Goal: Task Accomplishment & Management: Complete application form

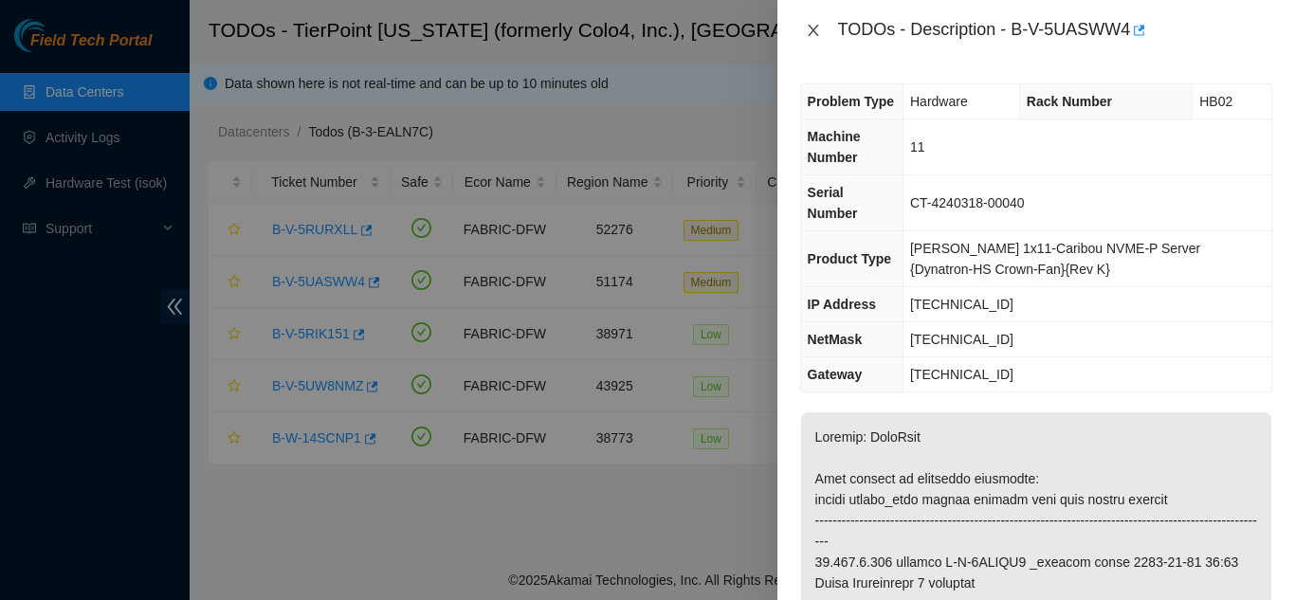
click at [812, 27] on icon "close" at bounding box center [813, 30] width 10 height 11
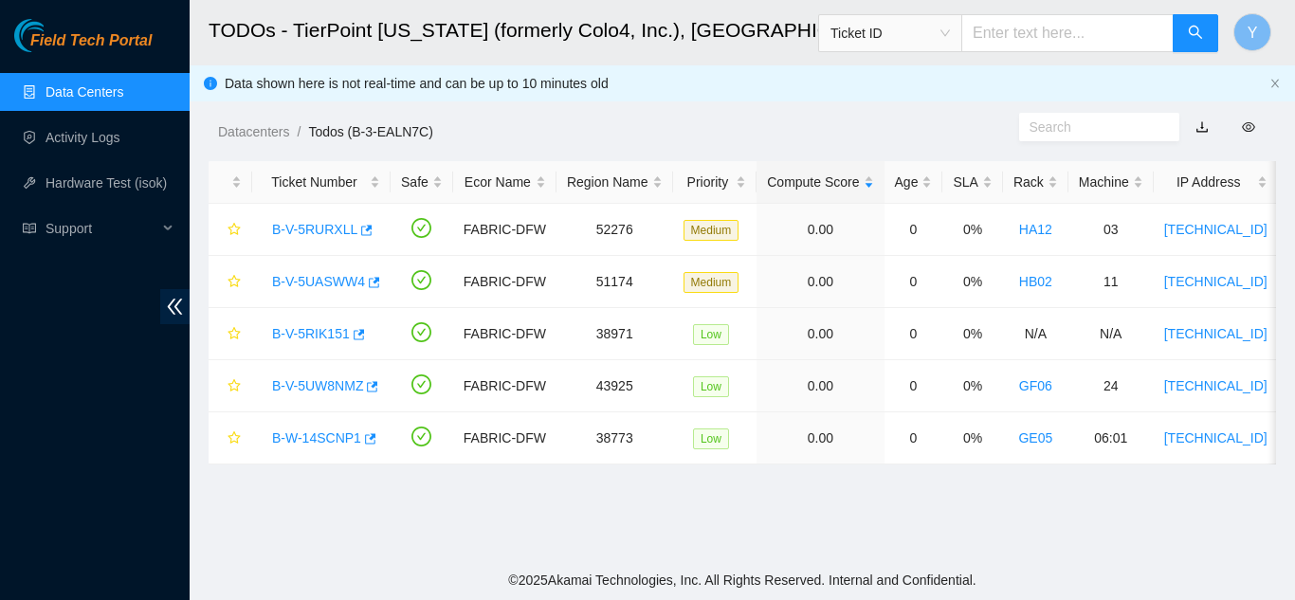
click at [108, 84] on link "Data Centers" at bounding box center [85, 91] width 78 height 15
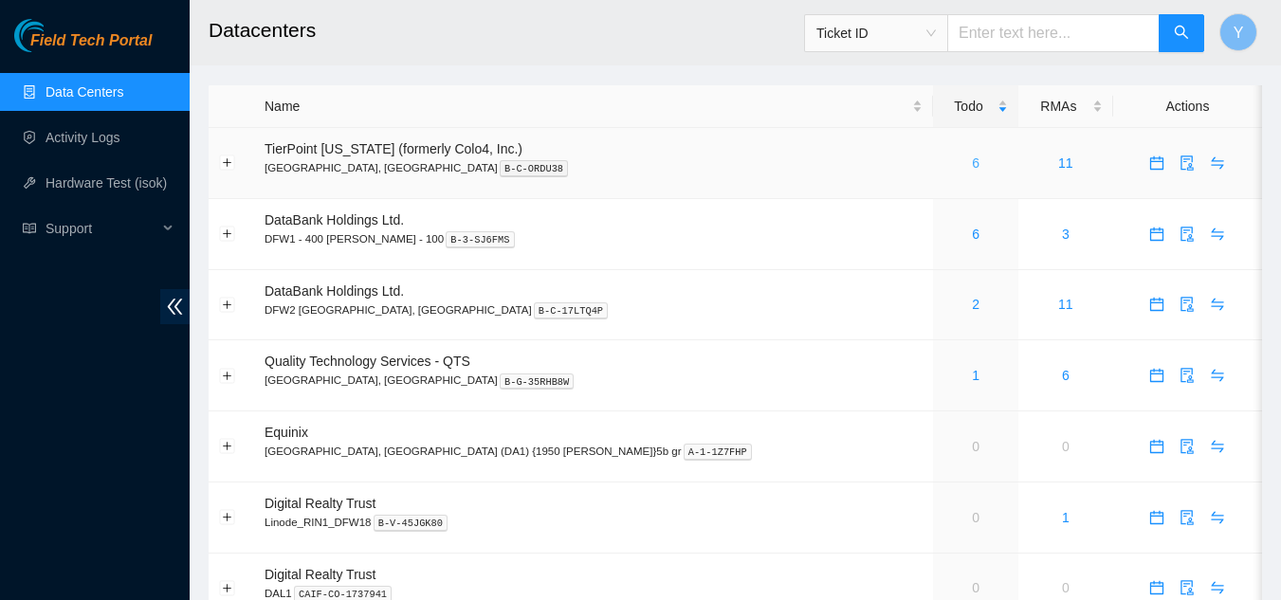
click at [972, 164] on link "6" at bounding box center [976, 163] width 8 height 15
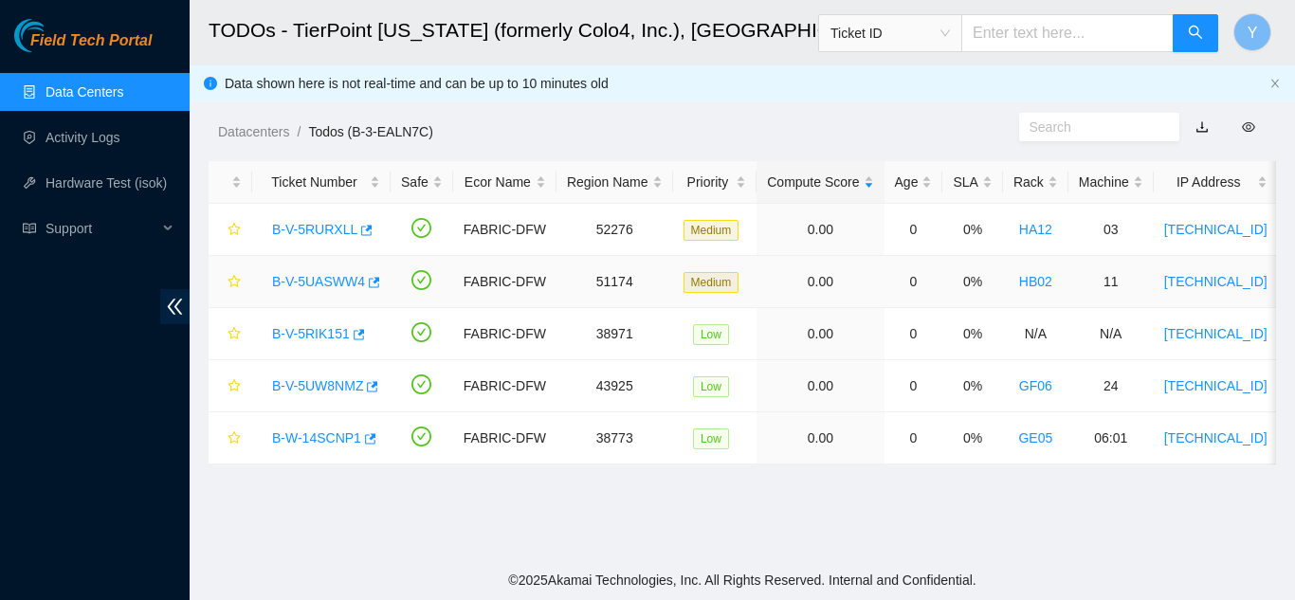
click at [328, 274] on link "B-V-5UASWW4" at bounding box center [318, 281] width 93 height 15
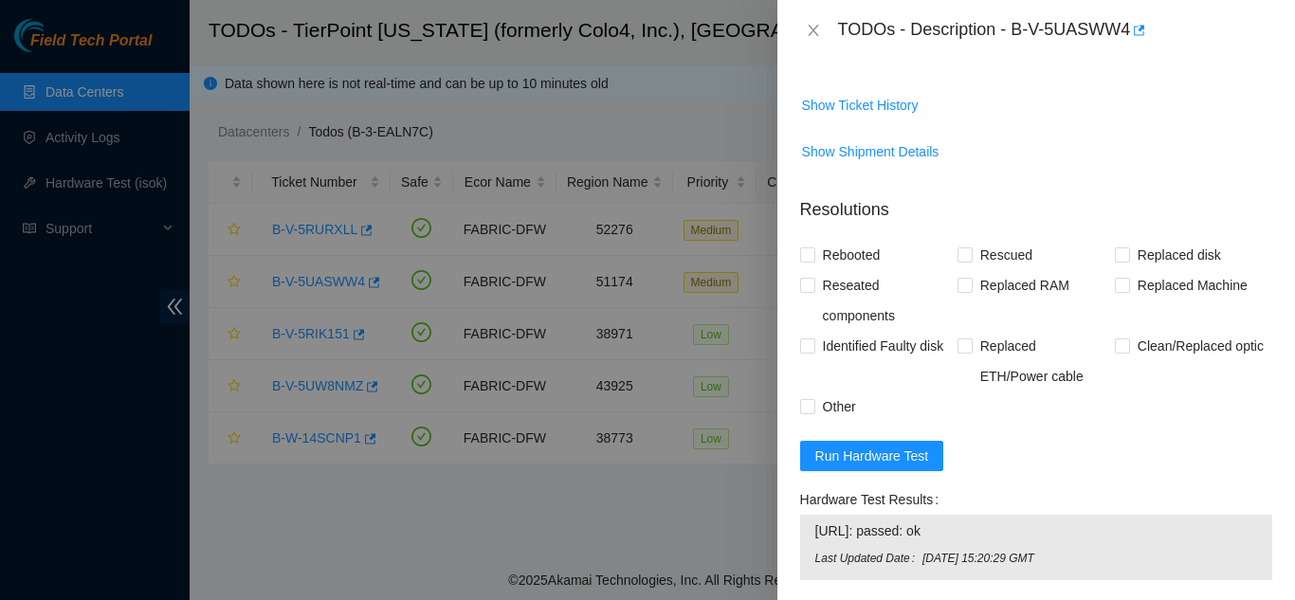
scroll to position [1529, 0]
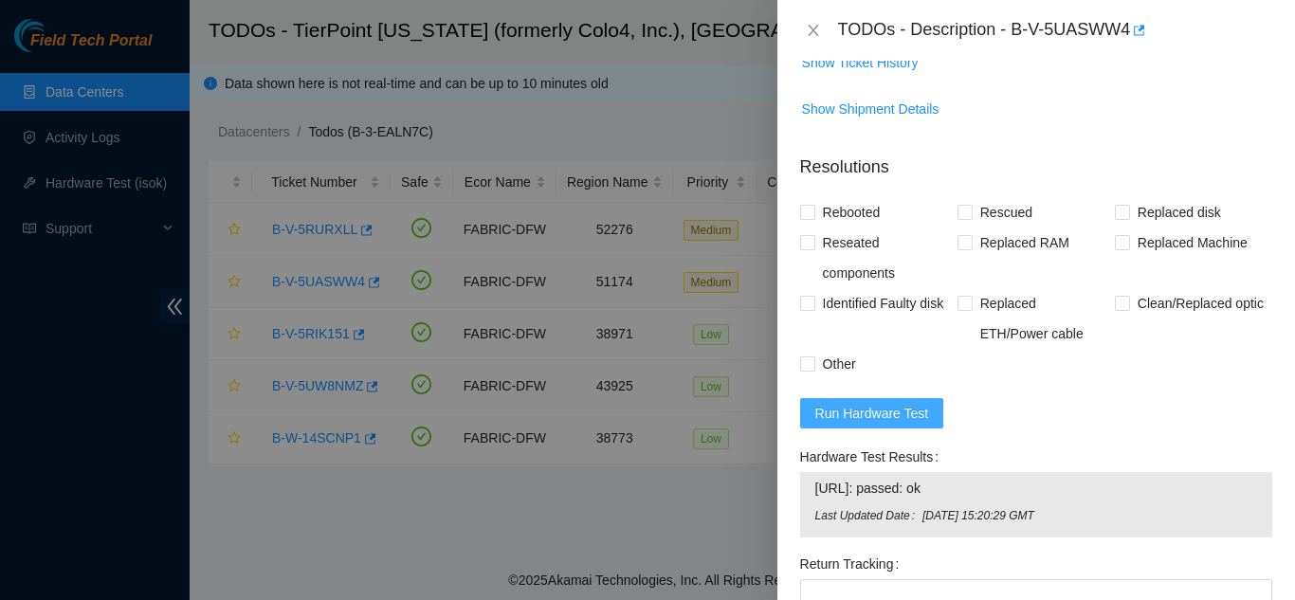
click at [877, 403] on span "Run Hardware Test" at bounding box center [872, 413] width 114 height 21
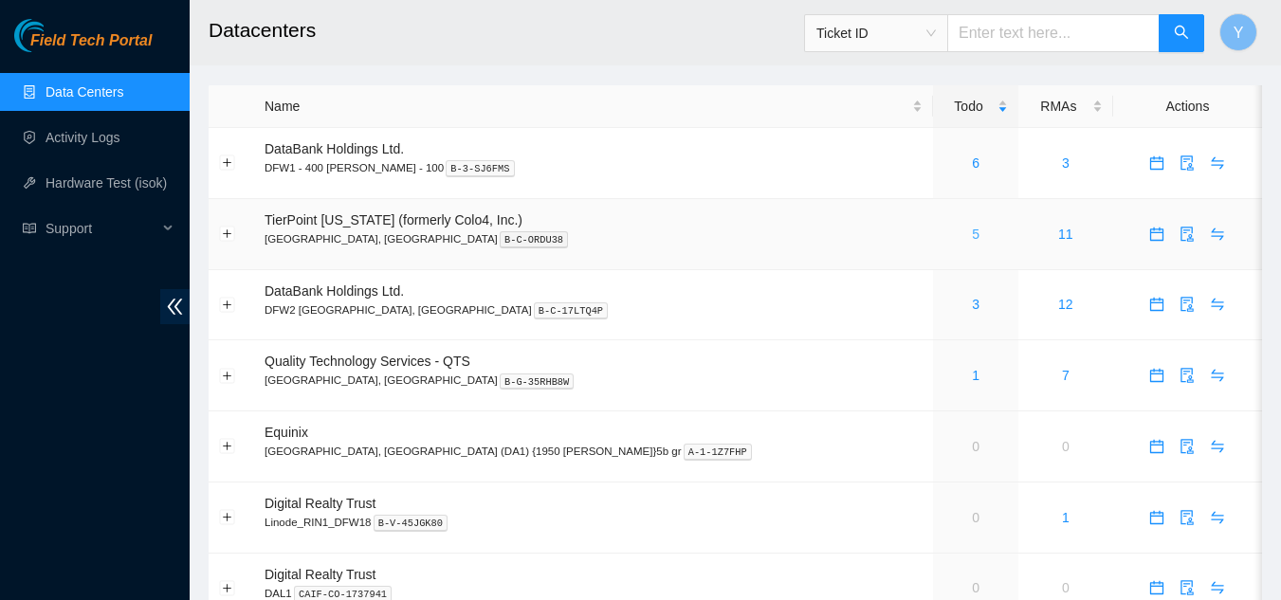
click at [972, 235] on link "5" at bounding box center [976, 234] width 8 height 15
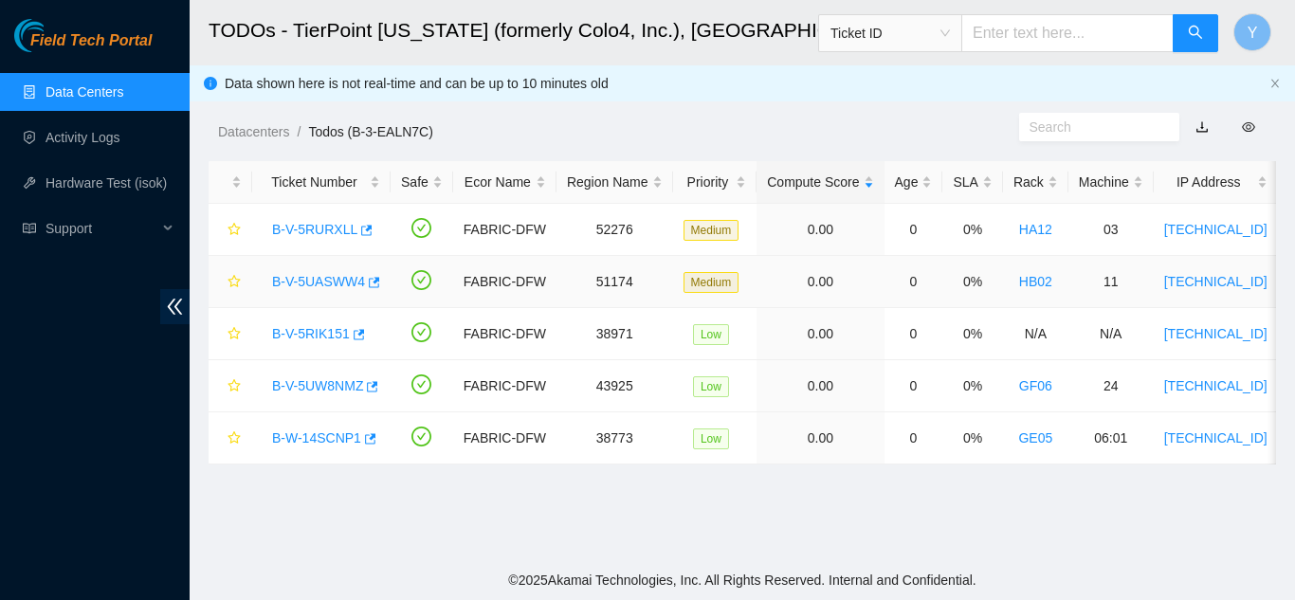
click at [323, 274] on link "B-V-5UASWW4" at bounding box center [318, 281] width 93 height 15
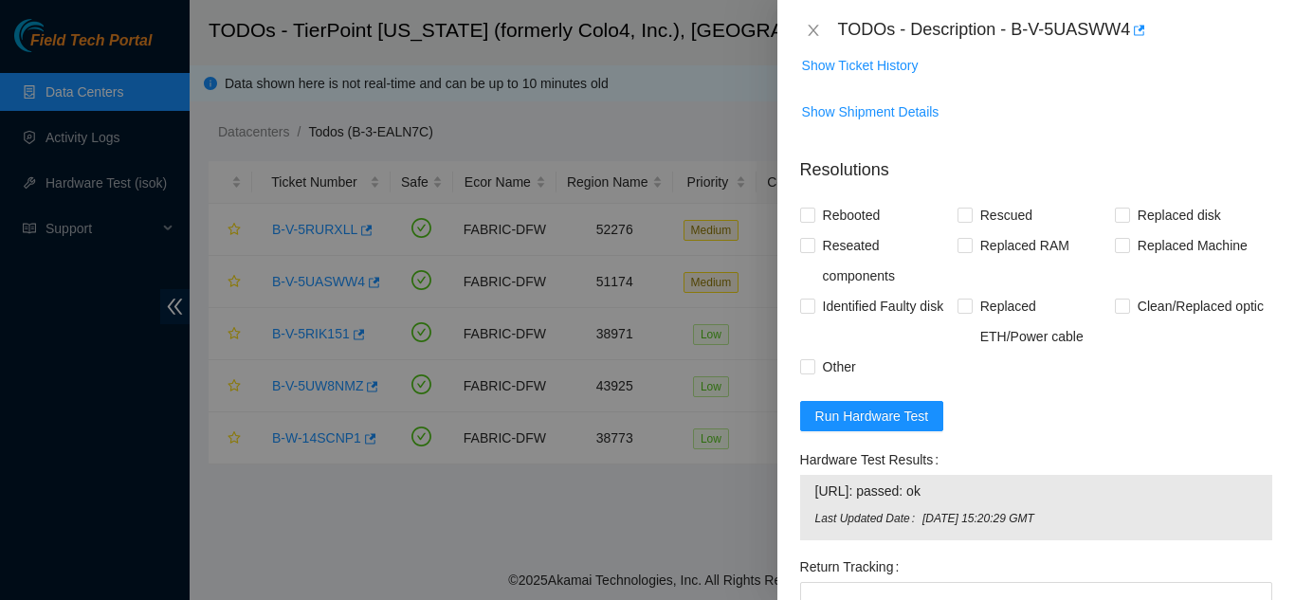
scroll to position [1527, 0]
click at [851, 405] on span "Run Hardware Test" at bounding box center [872, 415] width 114 height 21
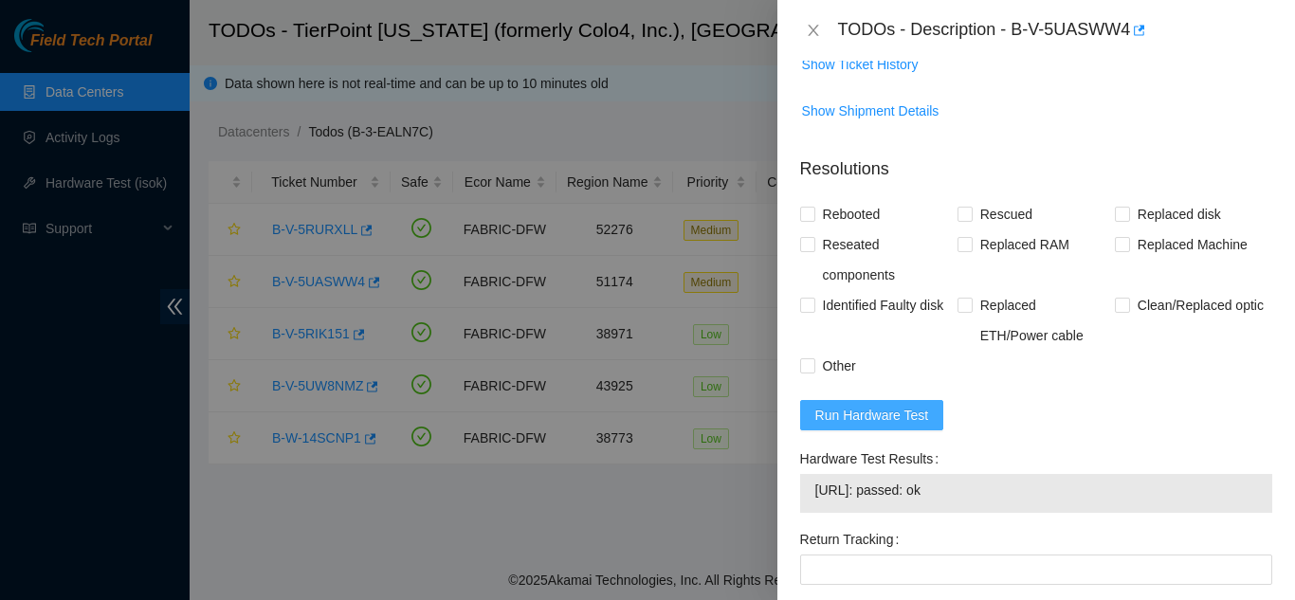
scroll to position [1622, 0]
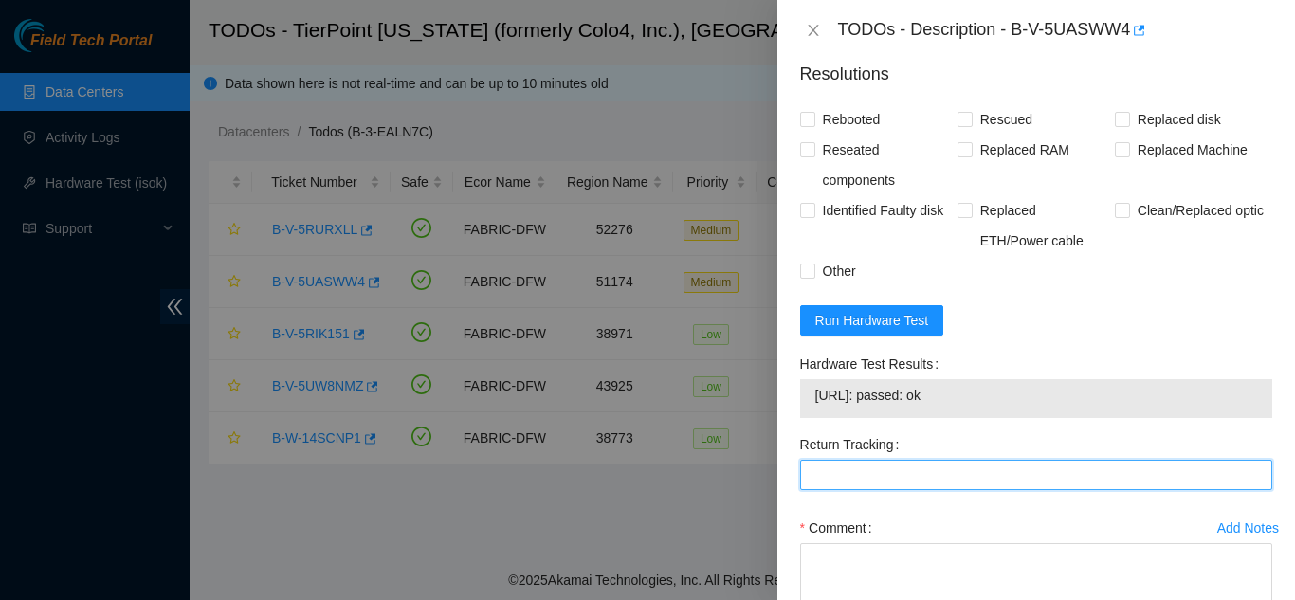
click at [930, 460] on Tracking "Return Tracking" at bounding box center [1036, 475] width 472 height 30
paste Tracking "9612018)093642900248870"
type Tracking "(9612018)093642900248870"
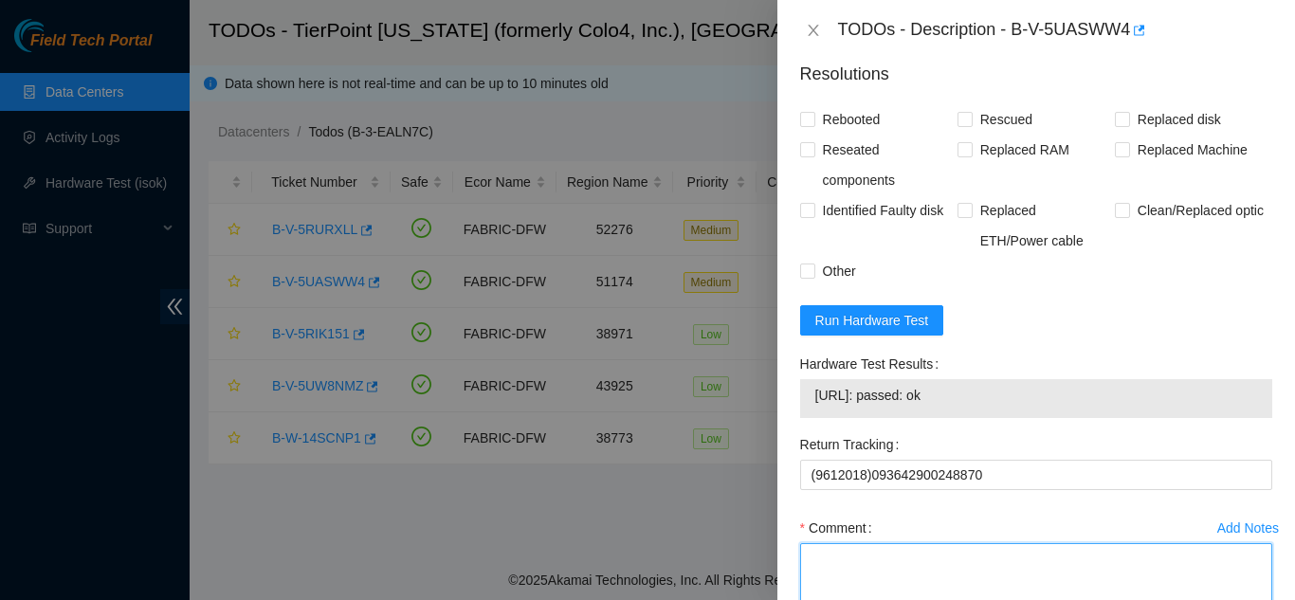
click at [921, 544] on textarea "Comment" at bounding box center [1036, 579] width 472 height 72
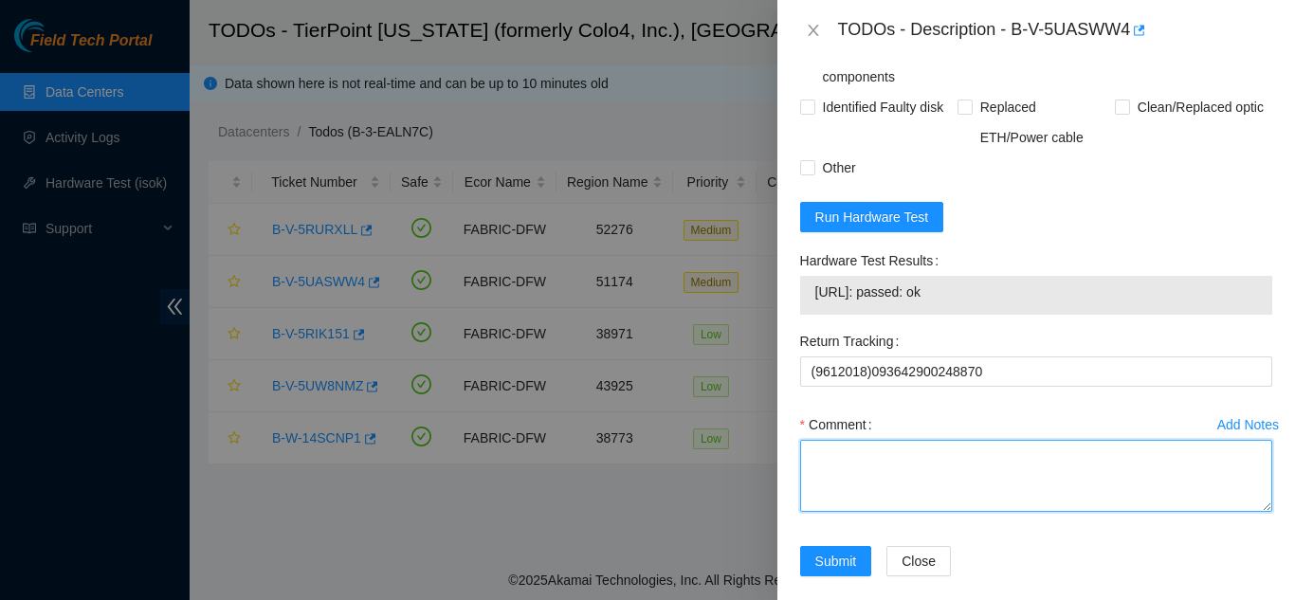
scroll to position [1726, 0]
paste textarea "Shut down machine properly, located faulty disk and replaced with new disk (S/N…"
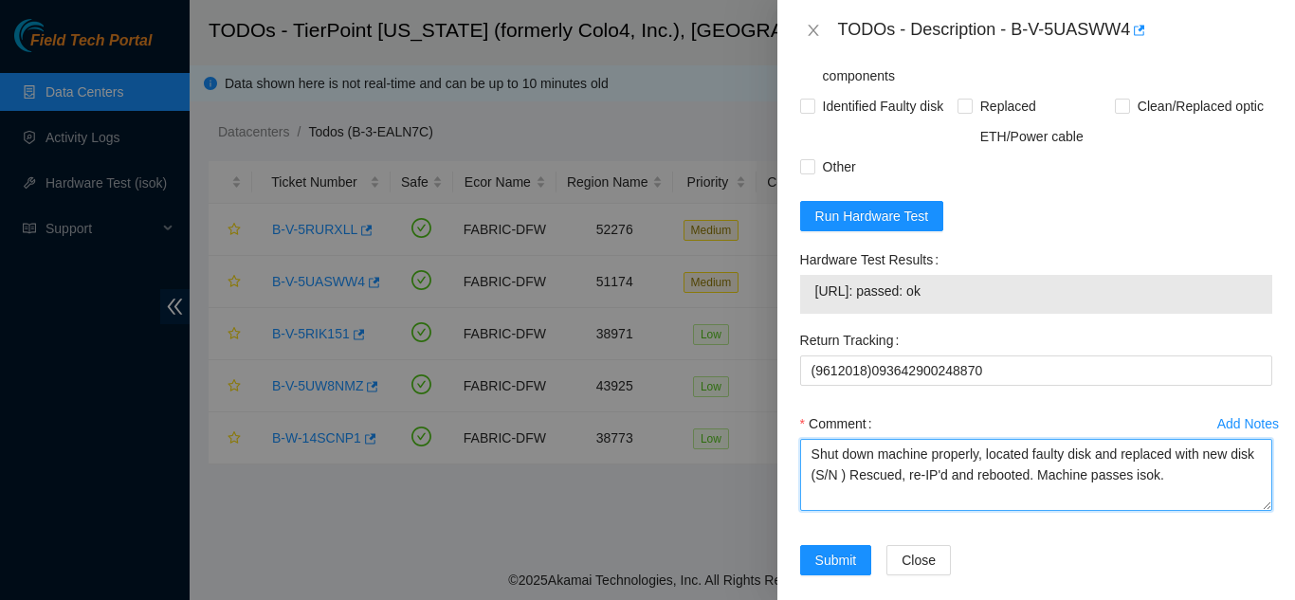
click at [867, 456] on textarea "Shut down machine properly, located faulty disk and replaced with new disk (S/N…" at bounding box center [1036, 475] width 472 height 72
paste textarea "CT-4250826-00053"
drag, startPoint x: 1093, startPoint y: 431, endPoint x: 1109, endPoint y: 432, distance: 16.1
click at [1096, 439] on textarea "Shut down machine properly, located faulty disk and replaced with new disk (CT-…" at bounding box center [1036, 475] width 472 height 72
click at [863, 454] on textarea "Shut down machine properly, located faulty machine and replaced with new disk (…" at bounding box center [1036, 475] width 472 height 72
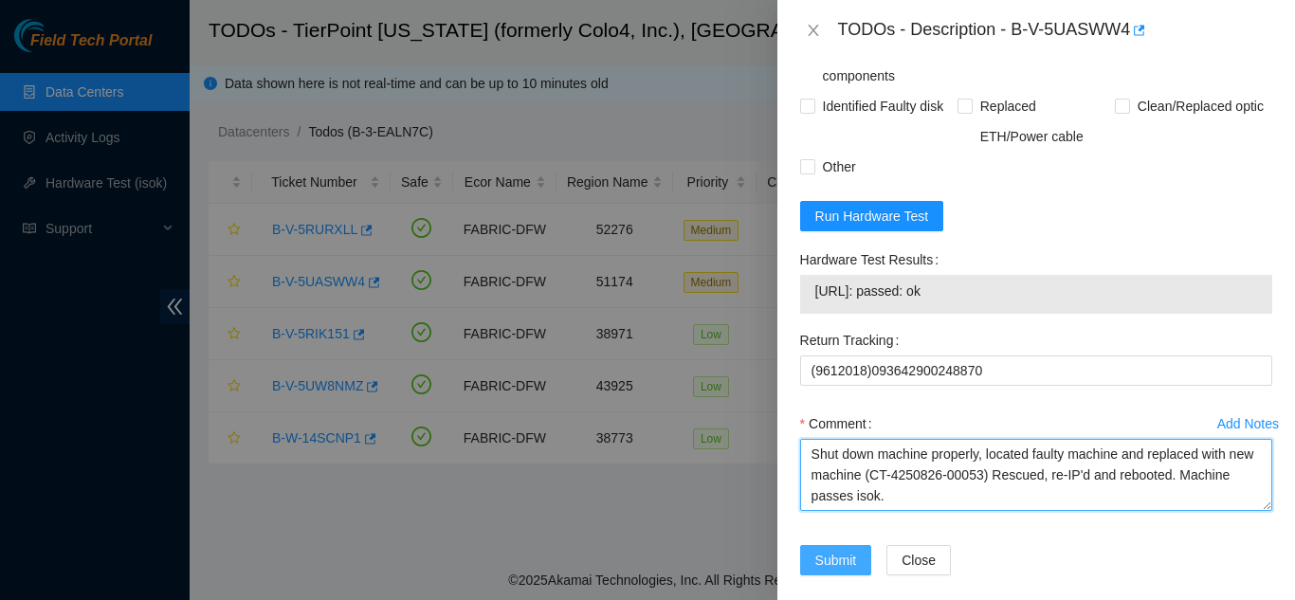
type textarea "Shut down machine properly, located faulty machine and replaced with new machin…"
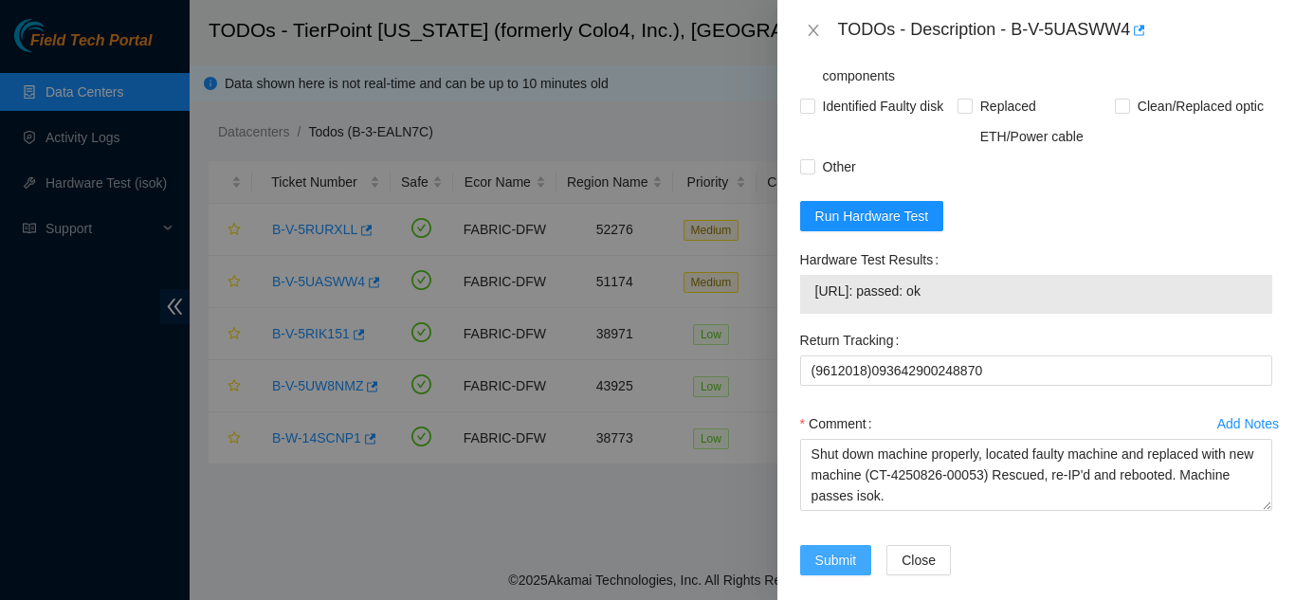
click at [829, 550] on span "Submit" at bounding box center [836, 560] width 42 height 21
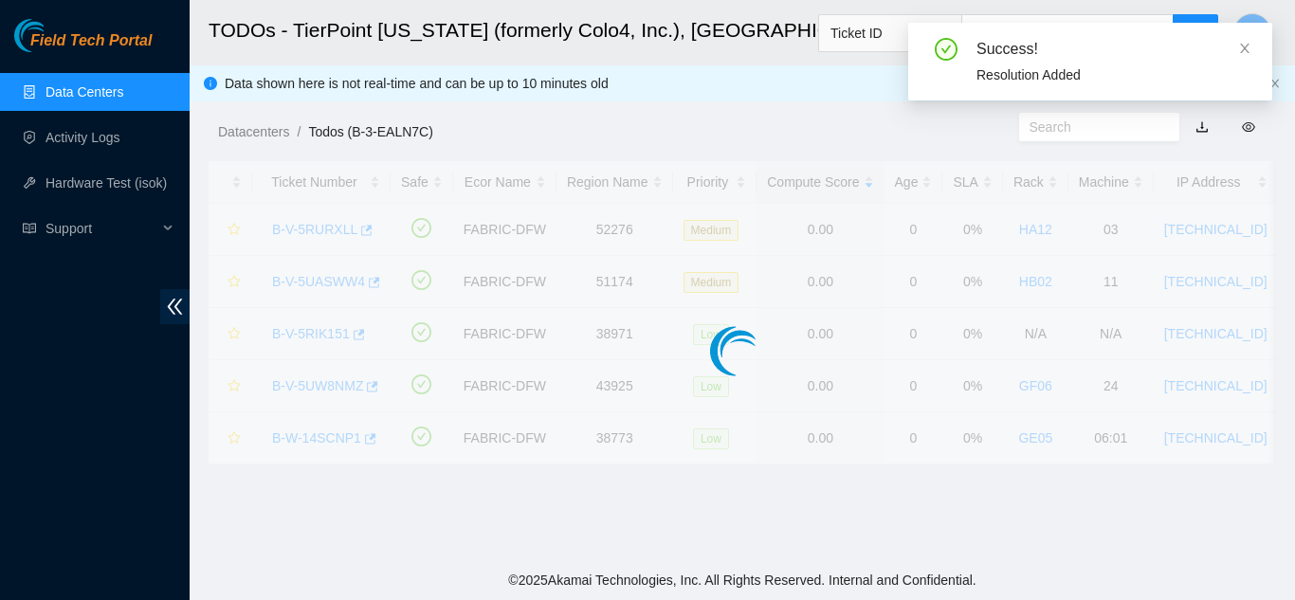
scroll to position [581, 0]
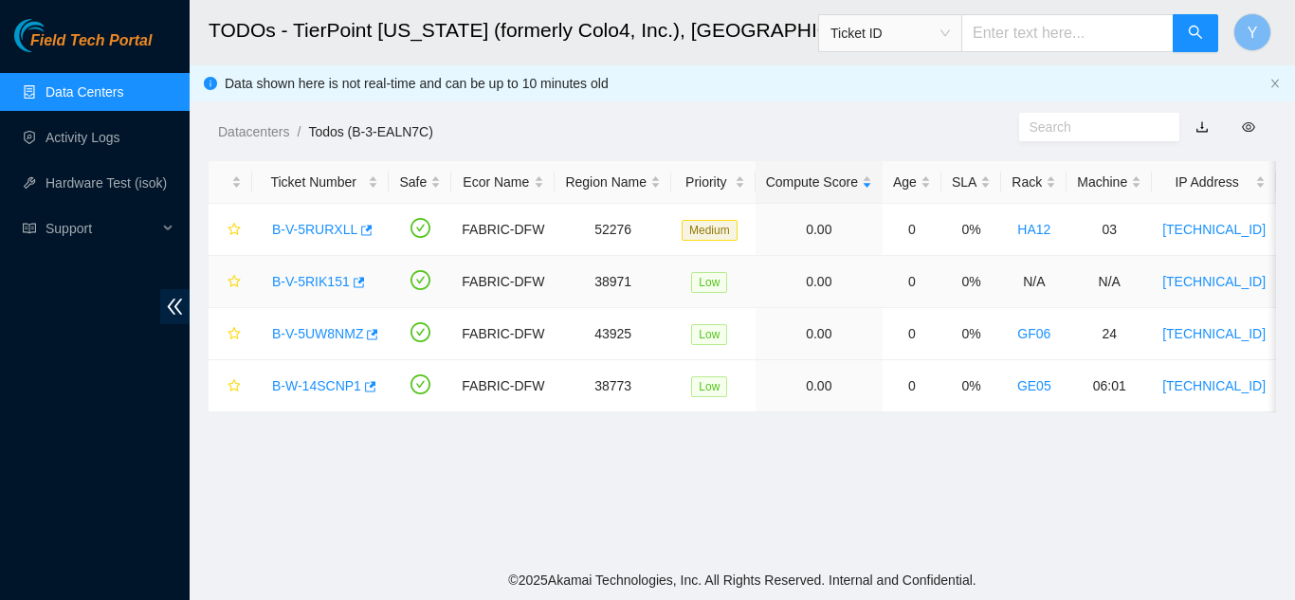
click at [314, 277] on link "B-V-5RIK151" at bounding box center [311, 281] width 78 height 15
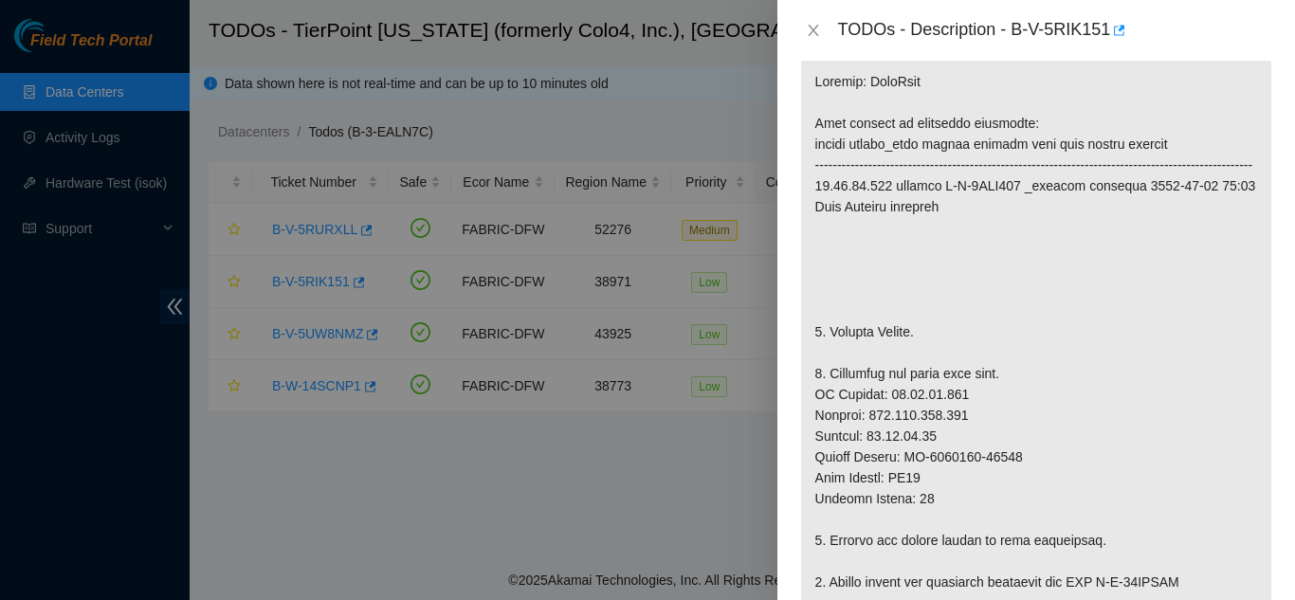
scroll to position [310, 0]
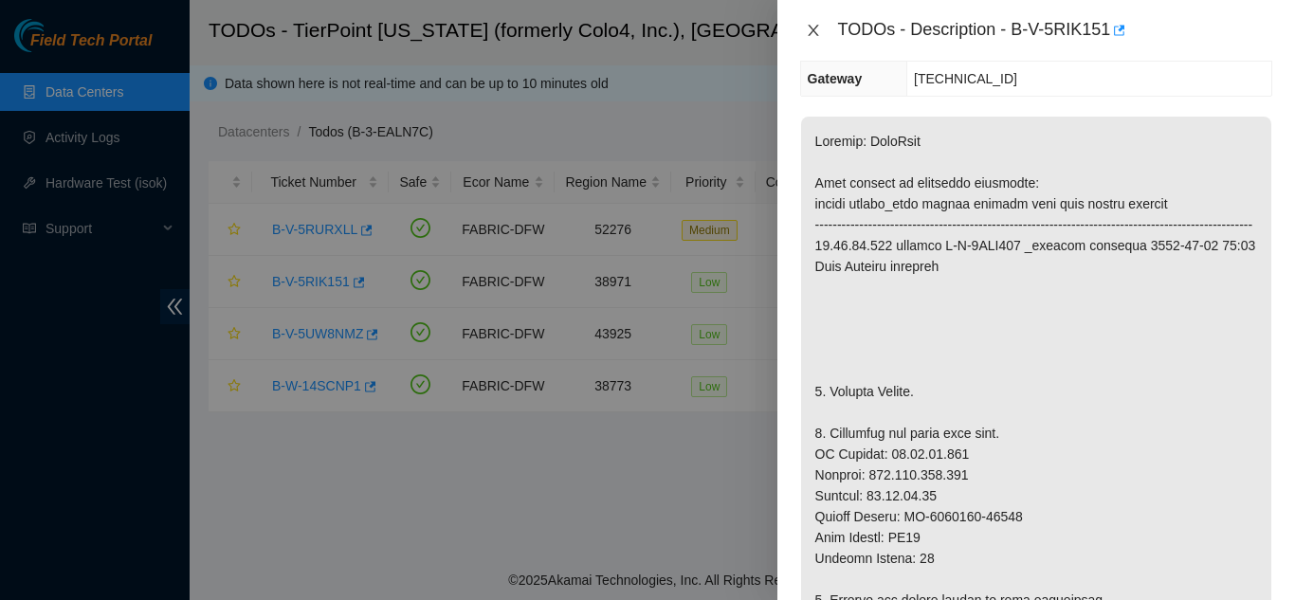
click at [815, 28] on icon "close" at bounding box center [813, 30] width 10 height 11
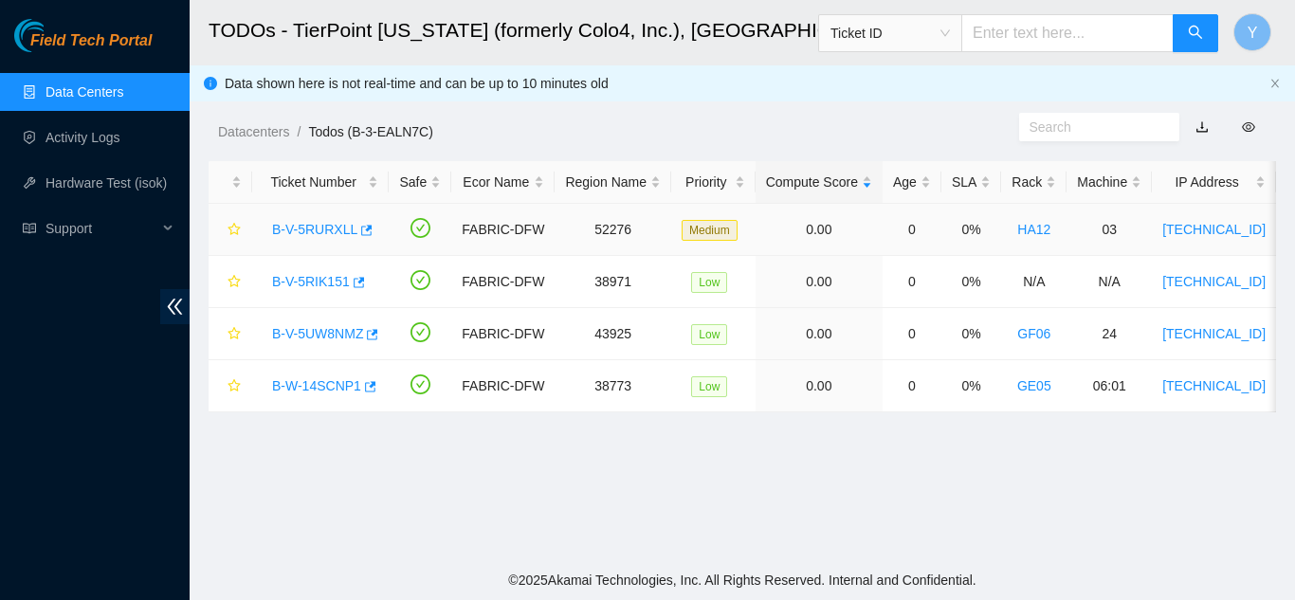
scroll to position [331, 0]
click at [323, 229] on link "B-V-5RURXLL" at bounding box center [314, 229] width 85 height 15
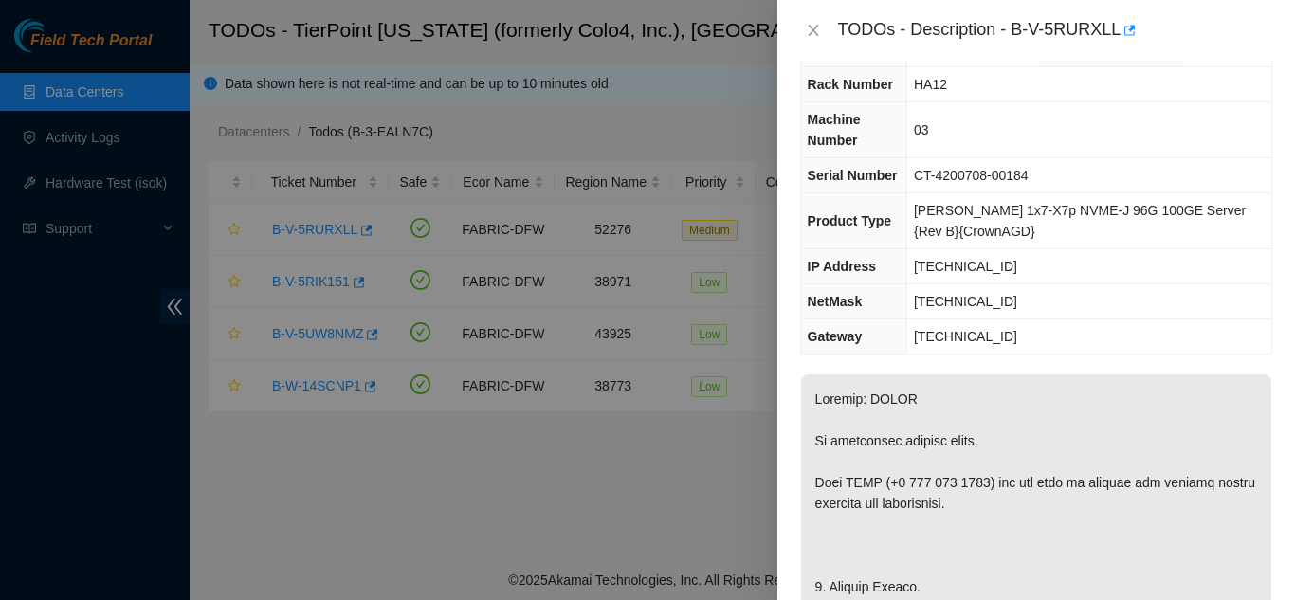
scroll to position [0, 0]
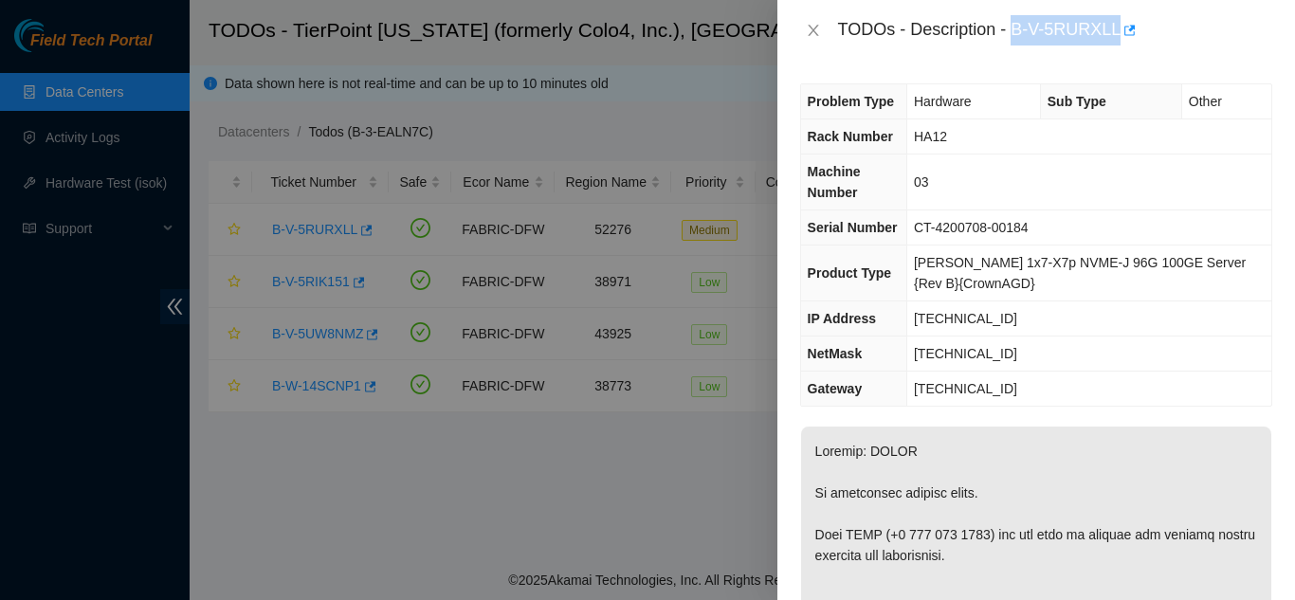
drag, startPoint x: 1013, startPoint y: 29, endPoint x: 1116, endPoint y: 33, distance: 103.4
click at [1116, 33] on div "TODOs - Description - B-V-5RURXLL" at bounding box center [1055, 30] width 434 height 30
copy div "B-V-5RURXLL"
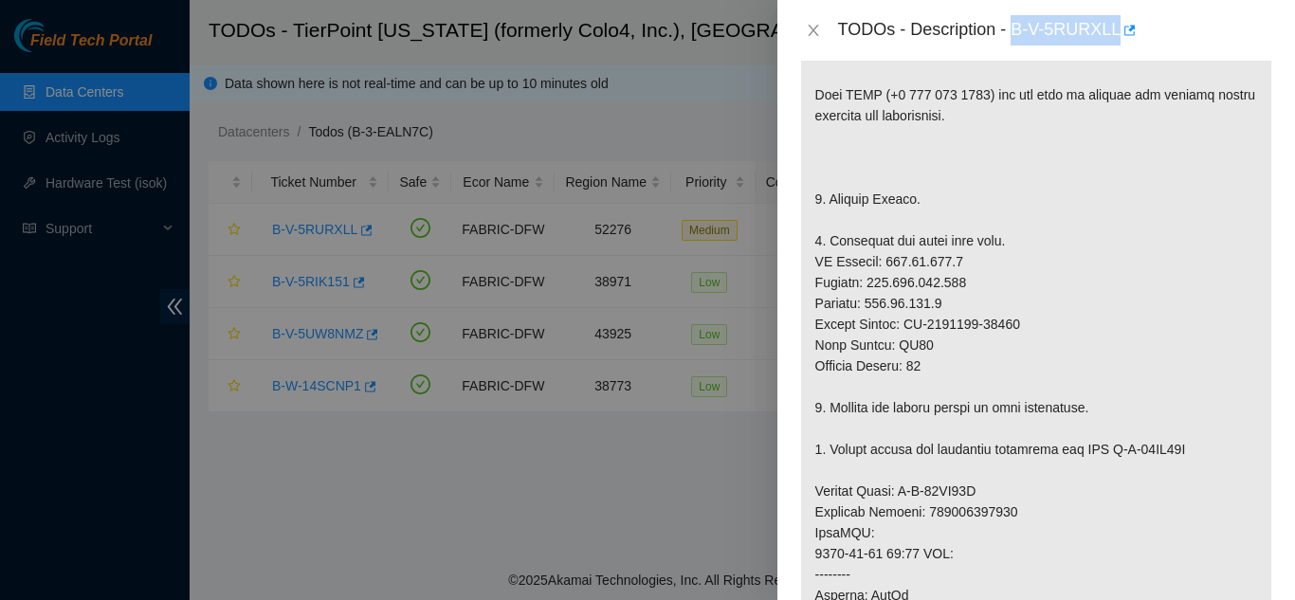
scroll to position [474, 0]
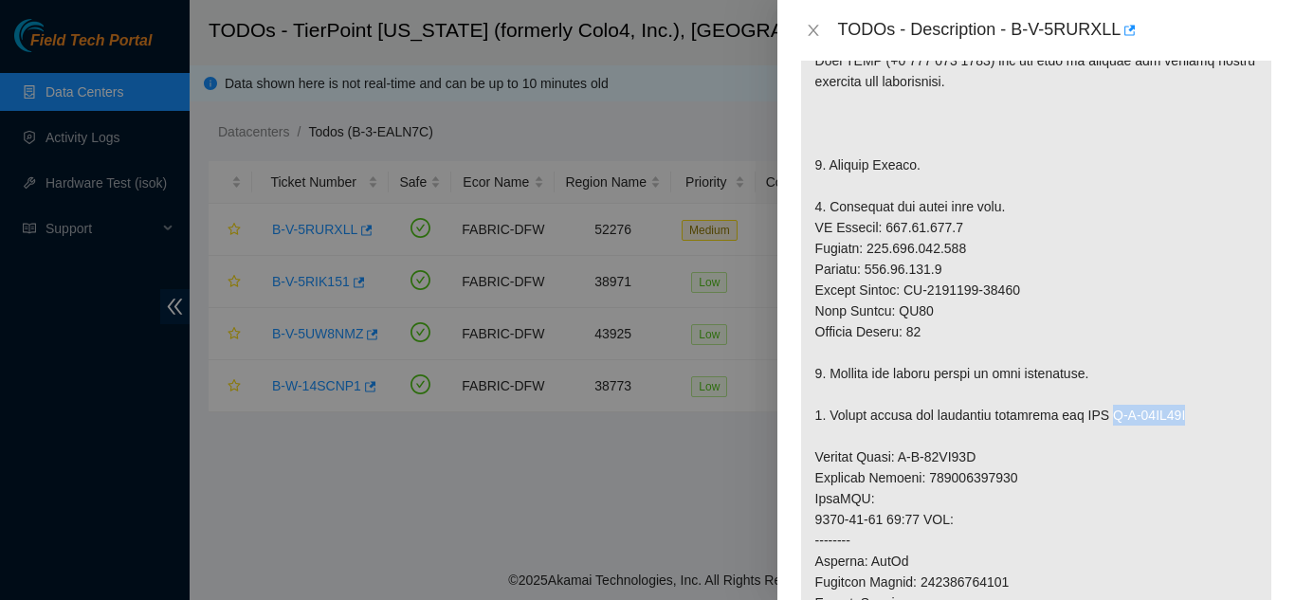
drag, startPoint x: 1109, startPoint y: 416, endPoint x: 1190, endPoint y: 423, distance: 81.8
click at [1190, 423] on p at bounding box center [1036, 478] width 470 height 1051
copy p "B-W-13RU56Z"
drag, startPoint x: 899, startPoint y: 458, endPoint x: 985, endPoint y: 456, distance: 86.3
click at [985, 456] on p at bounding box center [1036, 478] width 470 height 1051
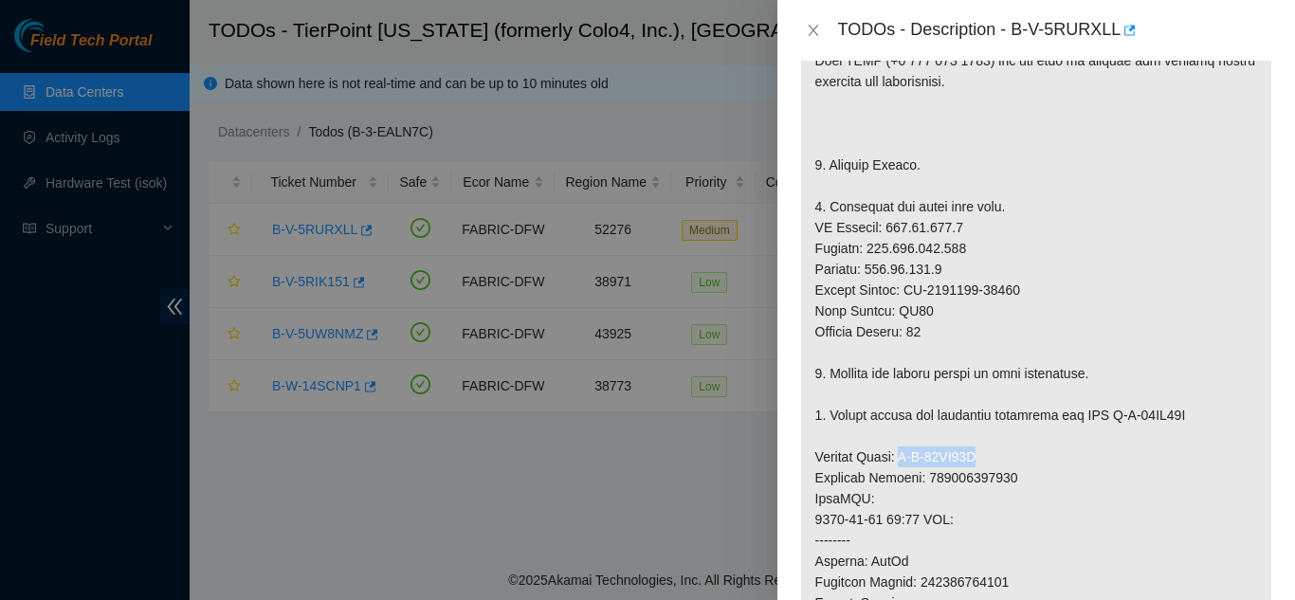
copy p "B-W-13RU56P"
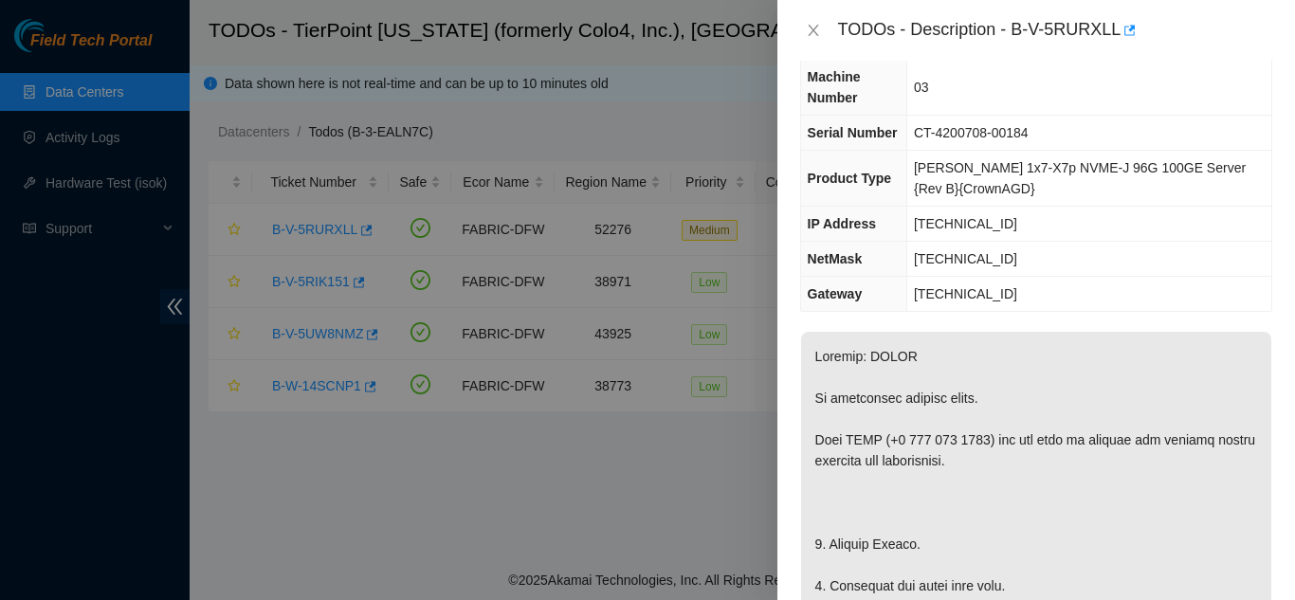
scroll to position [0, 0]
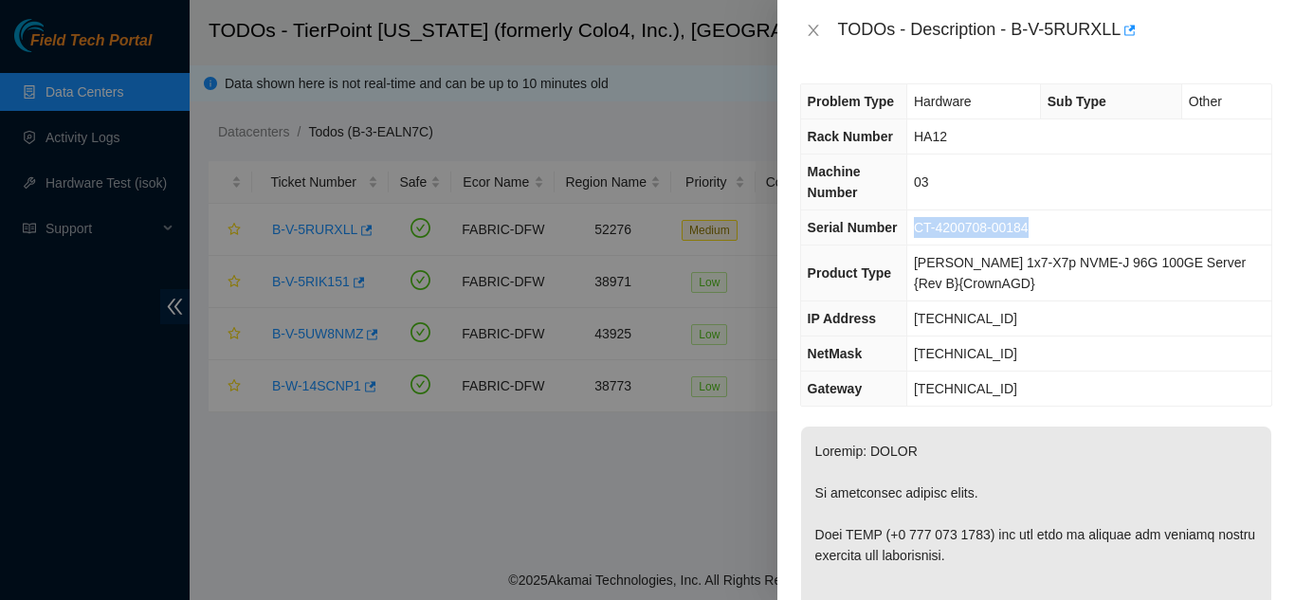
drag, startPoint x: 925, startPoint y: 229, endPoint x: 1042, endPoint y: 226, distance: 116.7
click at [1040, 226] on td "CT-4200708-00184" at bounding box center [1089, 228] width 365 height 35
copy span "CT-4200708-00184"
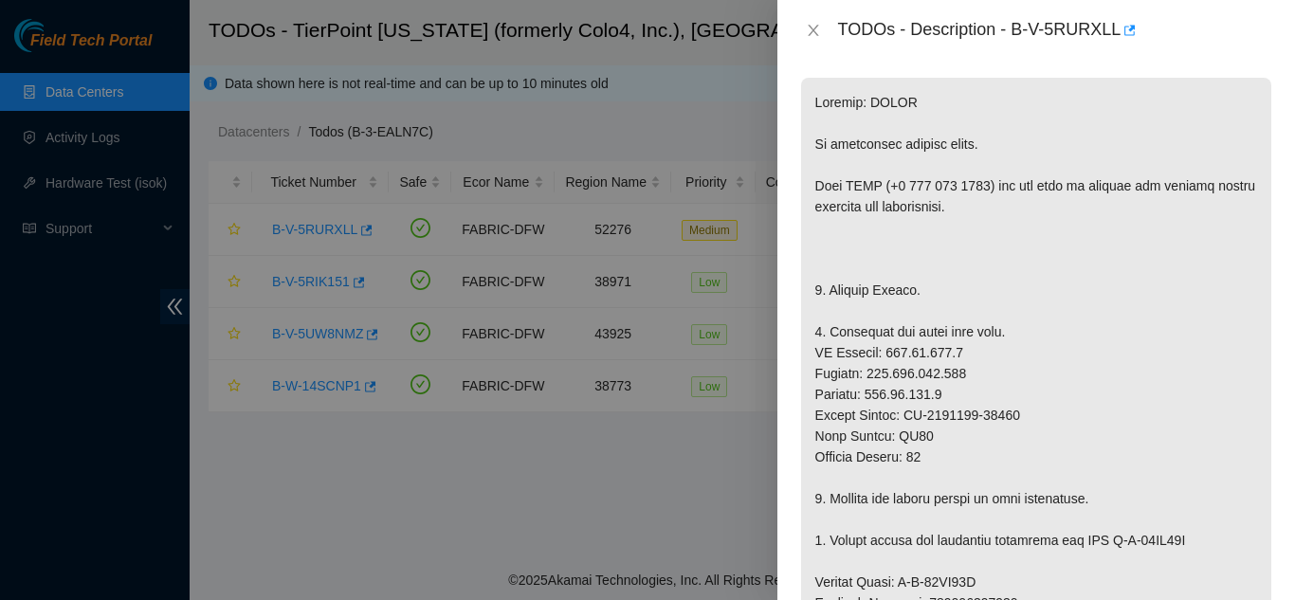
scroll to position [379, 0]
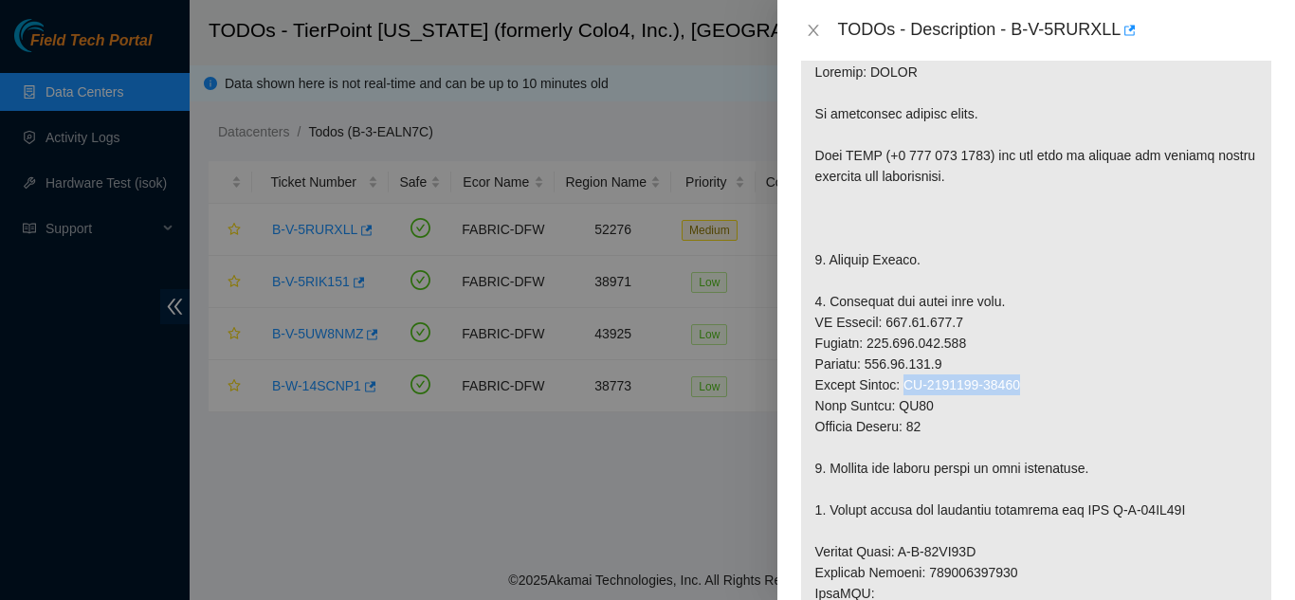
drag, startPoint x: 911, startPoint y: 383, endPoint x: 1025, endPoint y: 387, distance: 113.9
click at [1025, 387] on p at bounding box center [1036, 572] width 470 height 1051
copy p "CT-4201026-00099"
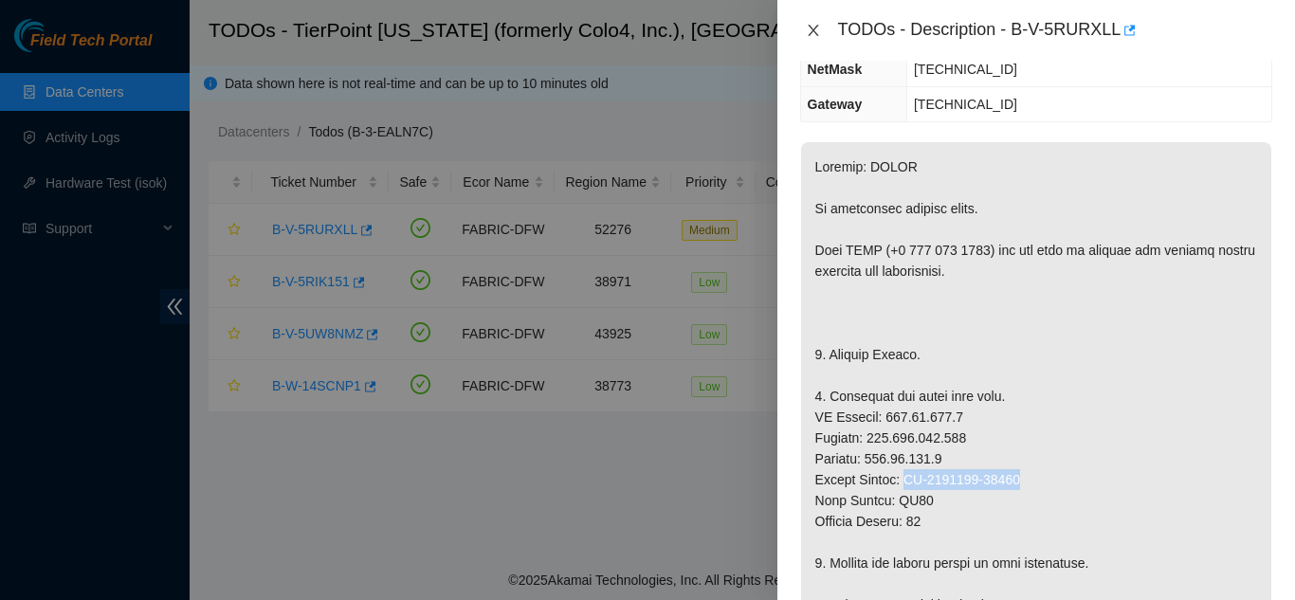
click at [810, 28] on icon "close" at bounding box center [813, 30] width 15 height 15
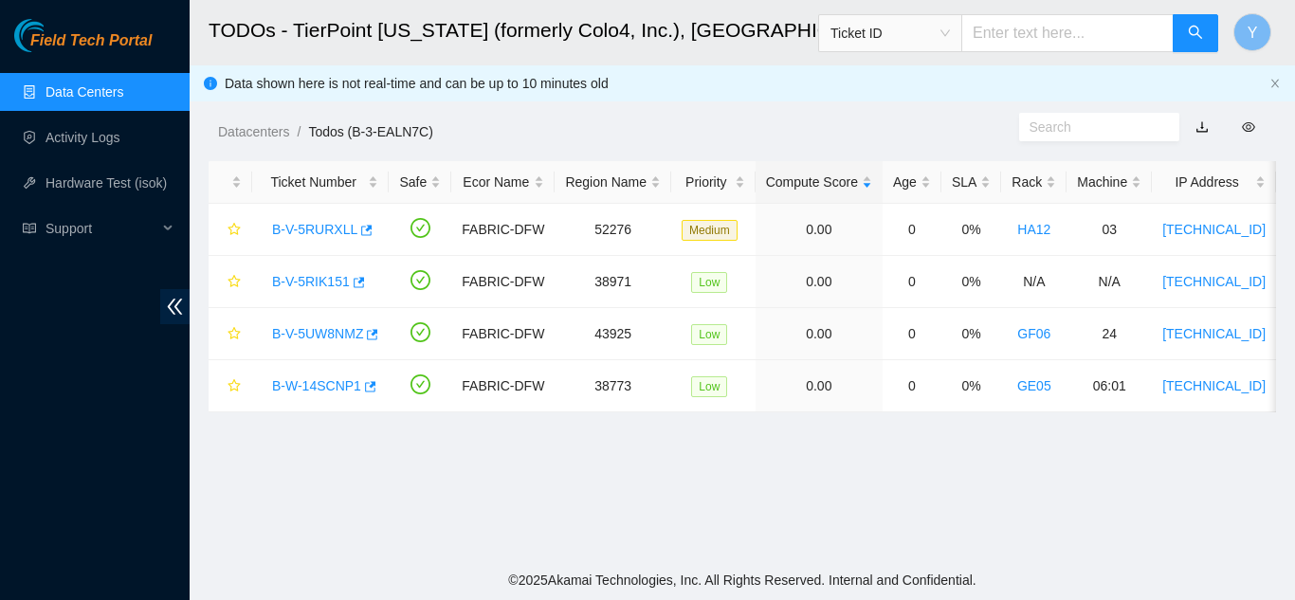
scroll to position [305, 0]
click at [105, 133] on link "Activity Logs" at bounding box center [83, 137] width 75 height 15
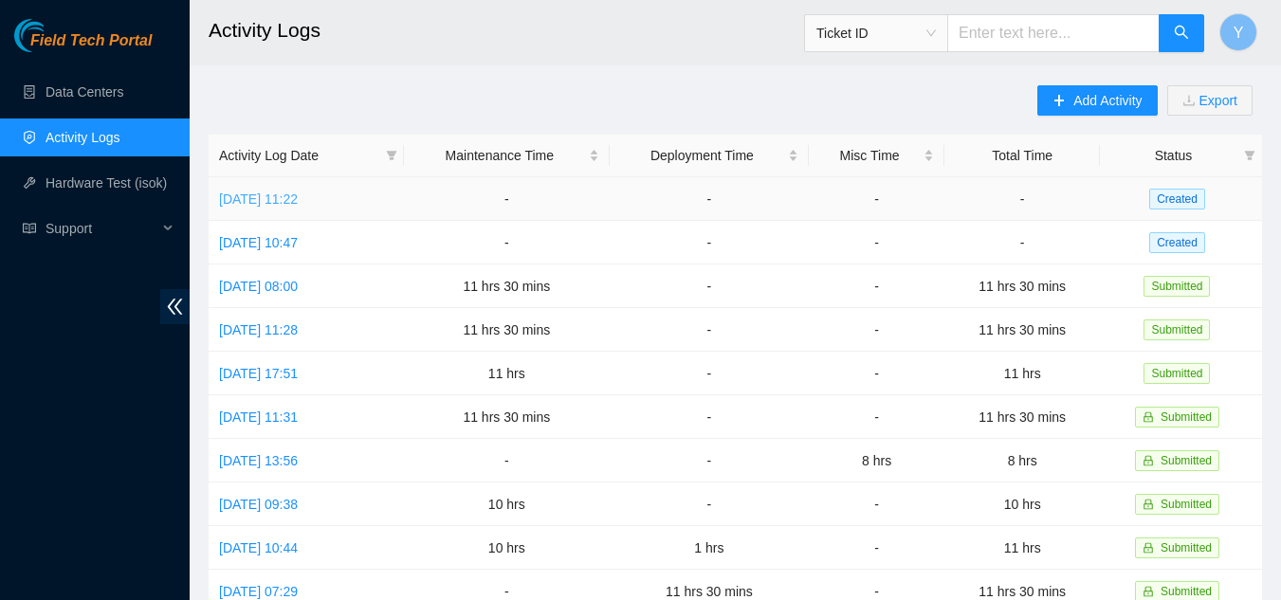
click at [265, 200] on link "Tue, 09 Sep 2025 11:22" at bounding box center [258, 199] width 79 height 15
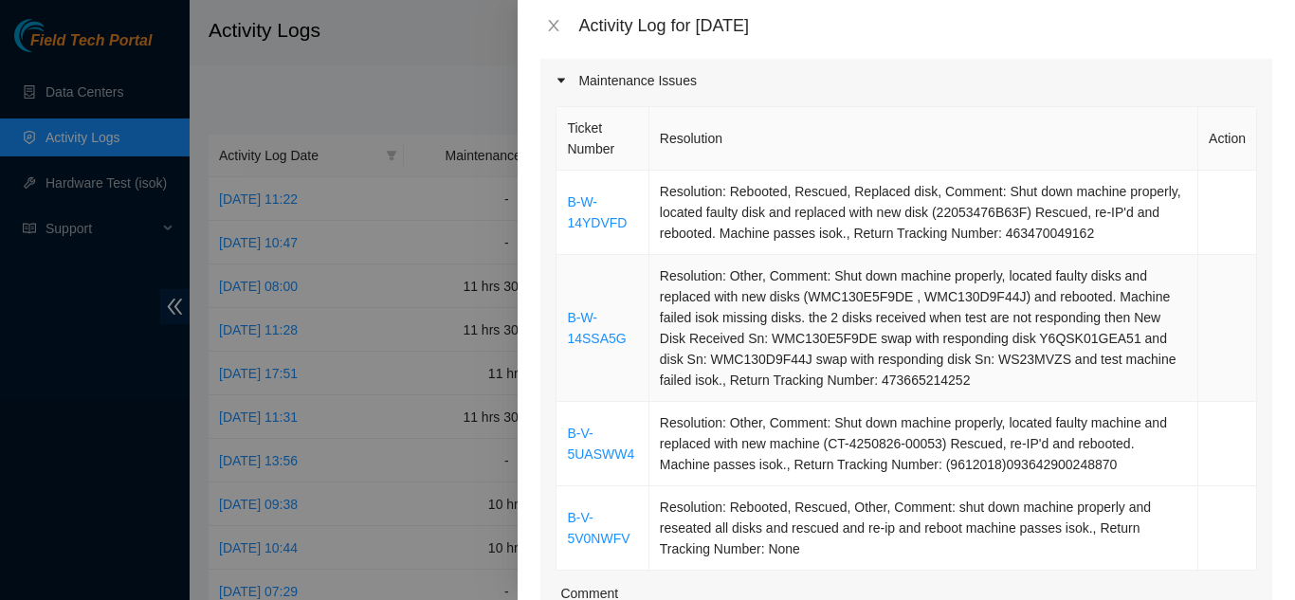
scroll to position [284, 0]
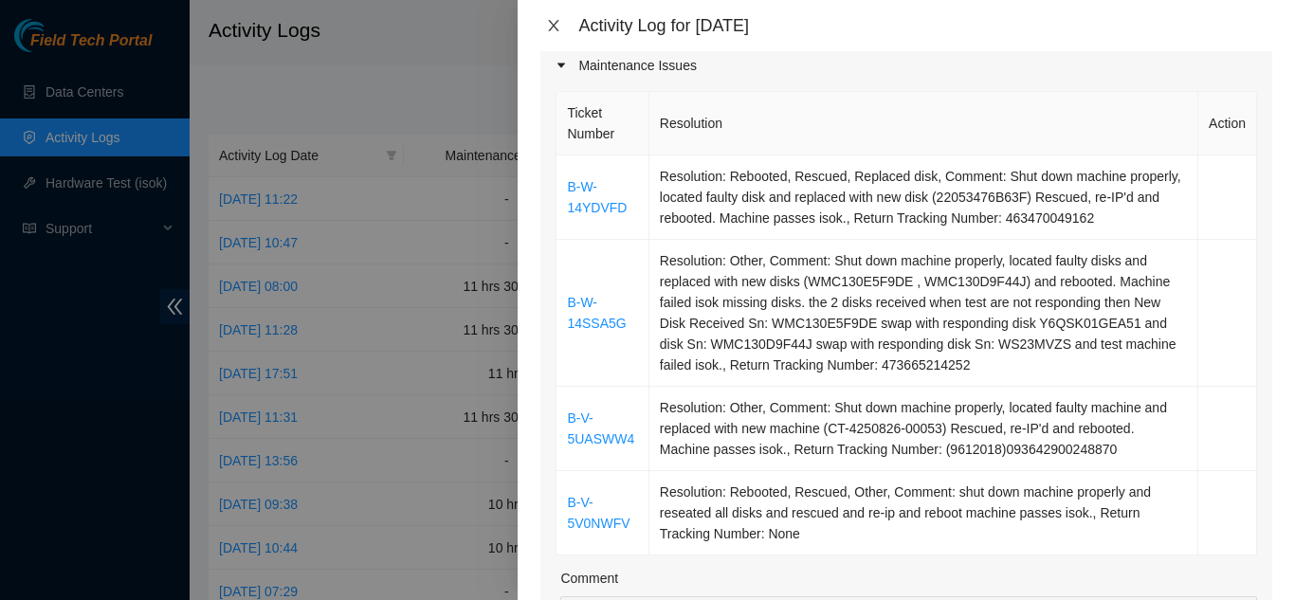
click at [551, 21] on icon "close" at bounding box center [554, 25] width 10 height 11
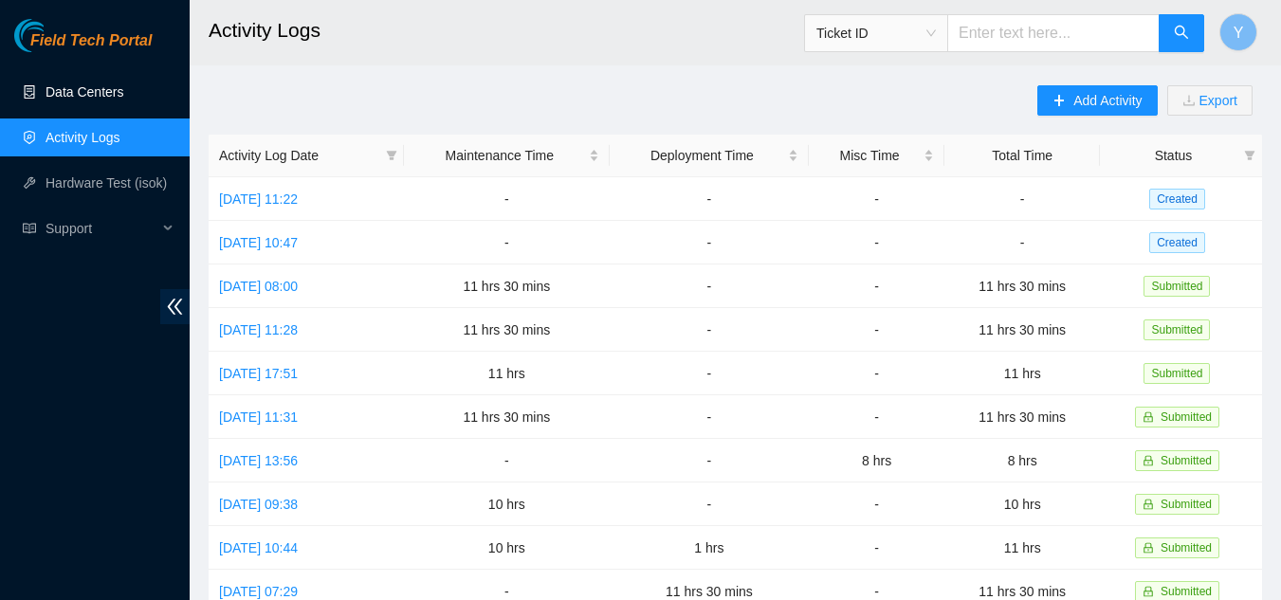
click at [78, 99] on link "Data Centers" at bounding box center [85, 91] width 78 height 15
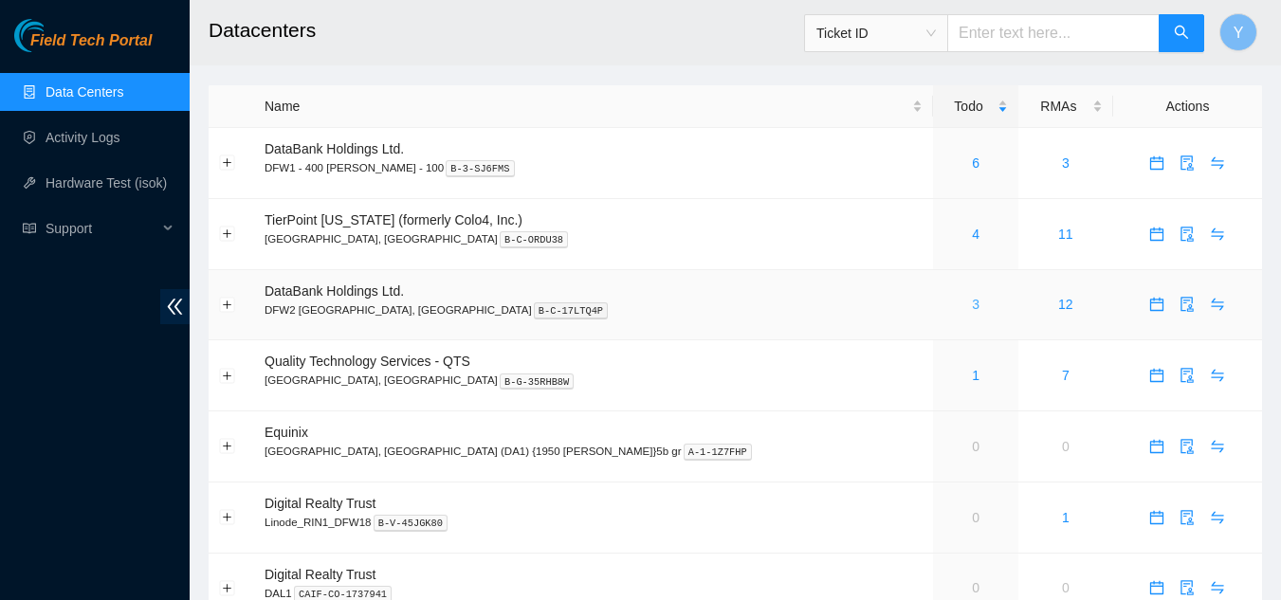
click at [972, 304] on link "3" at bounding box center [976, 304] width 8 height 15
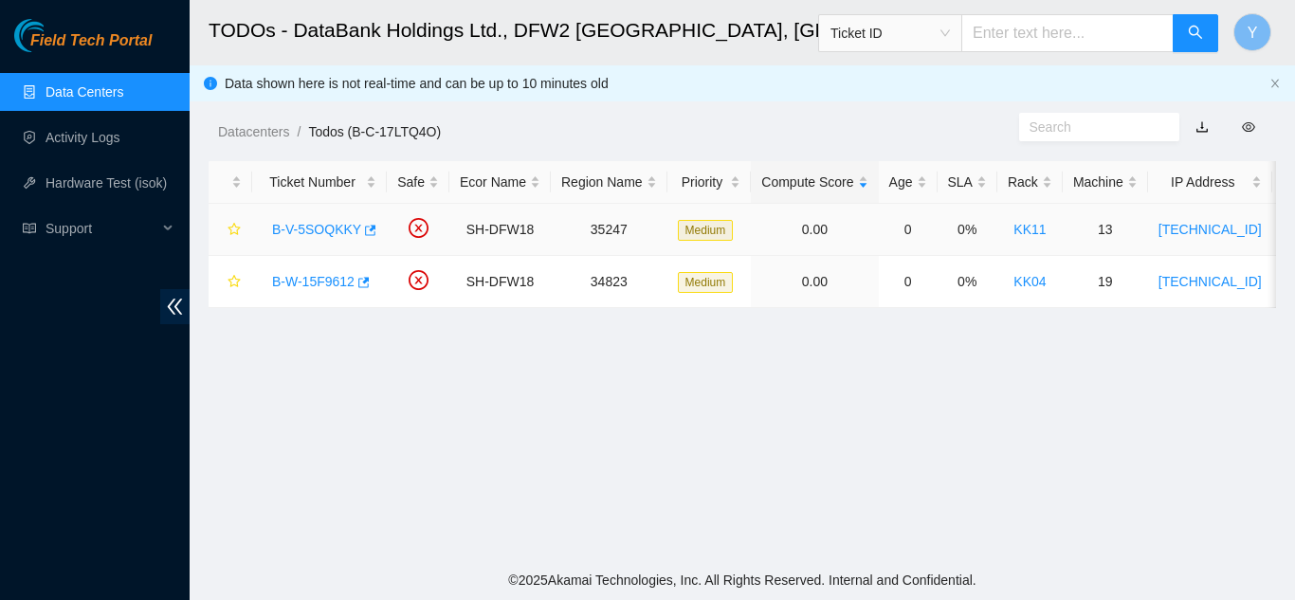
click at [325, 223] on link "B-V-5SOQKKY" at bounding box center [316, 229] width 89 height 15
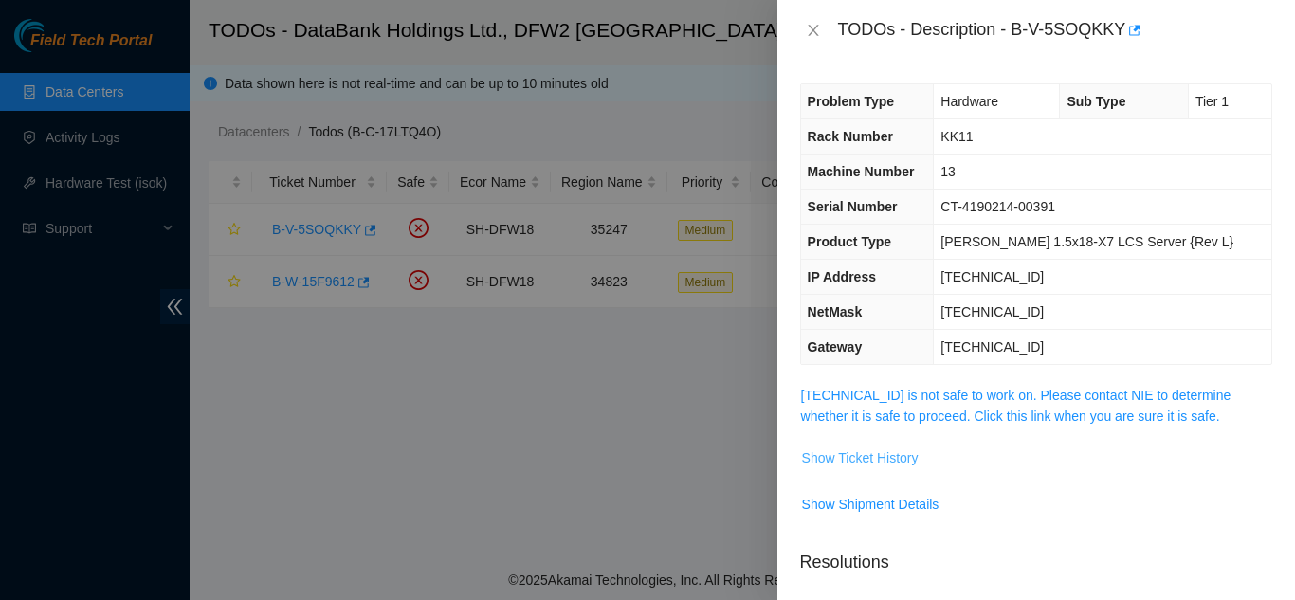
click at [862, 461] on span "Show Ticket History" at bounding box center [860, 458] width 117 height 21
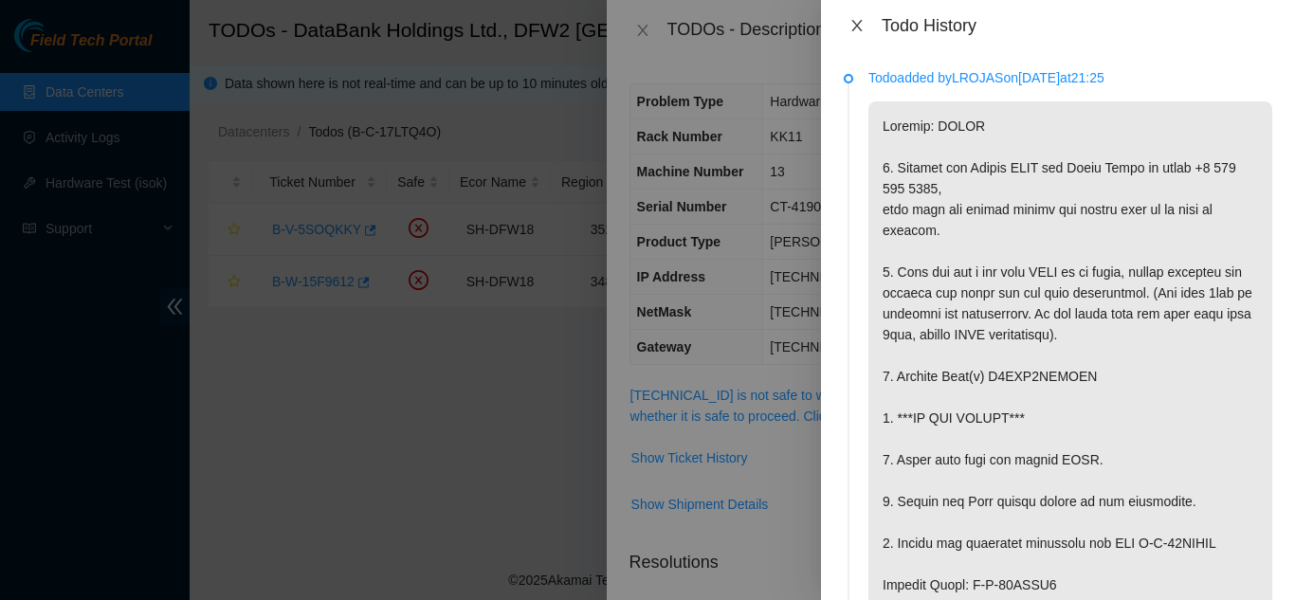
click at [853, 22] on icon "close" at bounding box center [857, 25] width 10 height 11
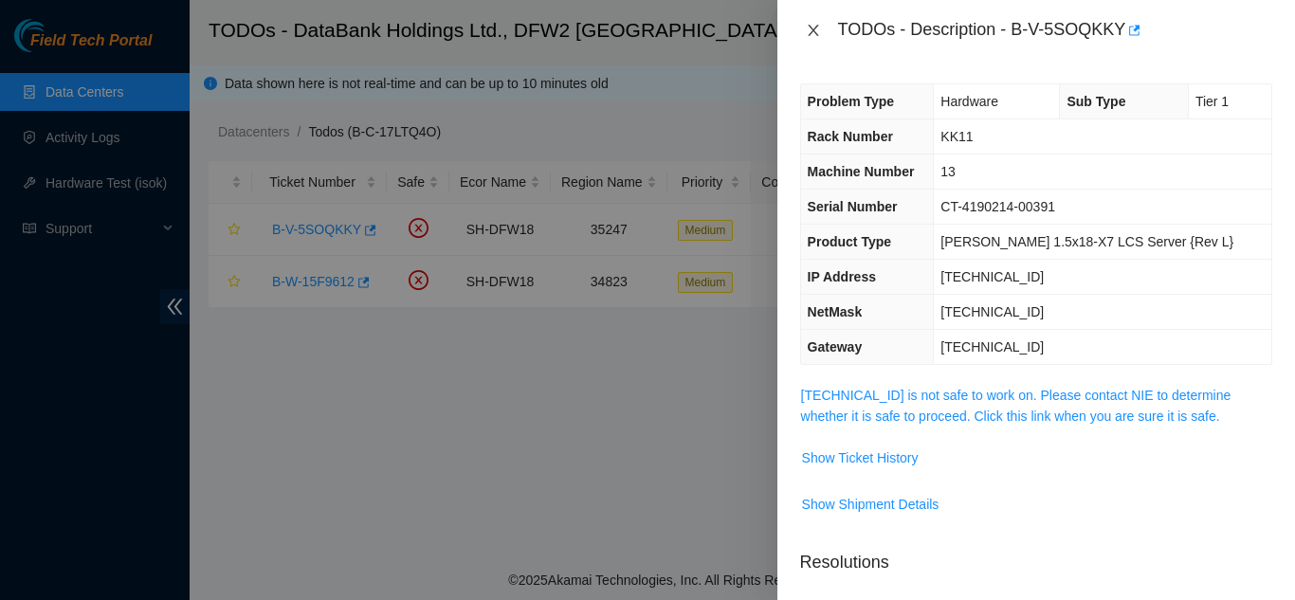
click at [811, 31] on icon "close" at bounding box center [813, 30] width 15 height 15
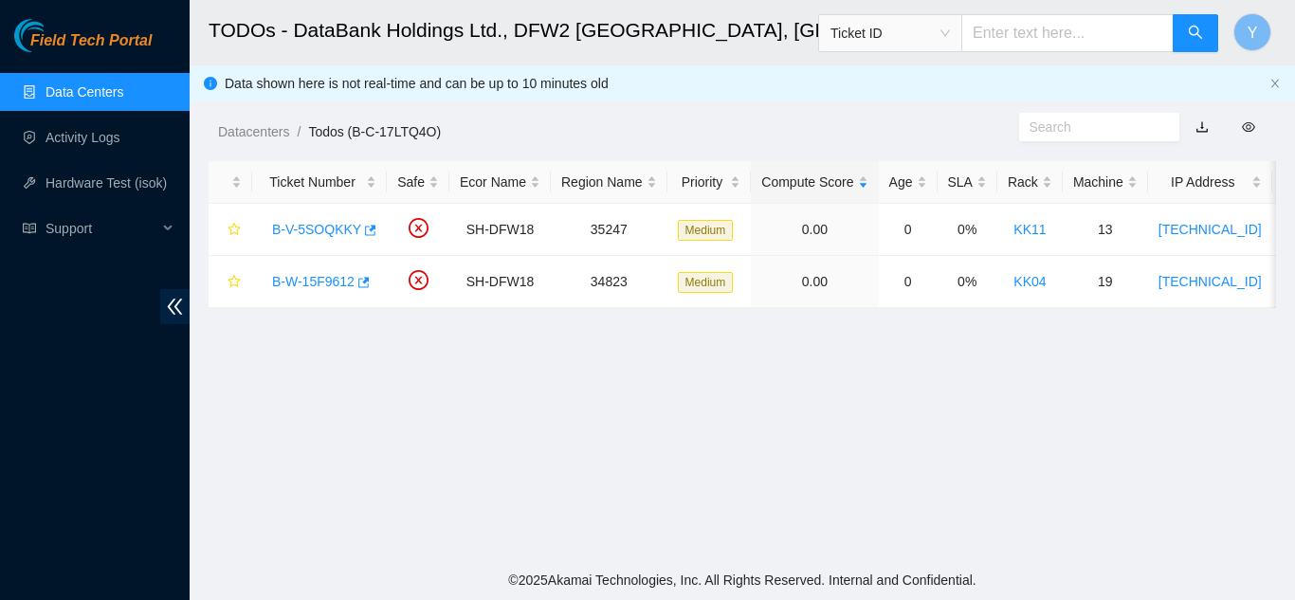
click at [82, 92] on link "Data Centers" at bounding box center [85, 91] width 78 height 15
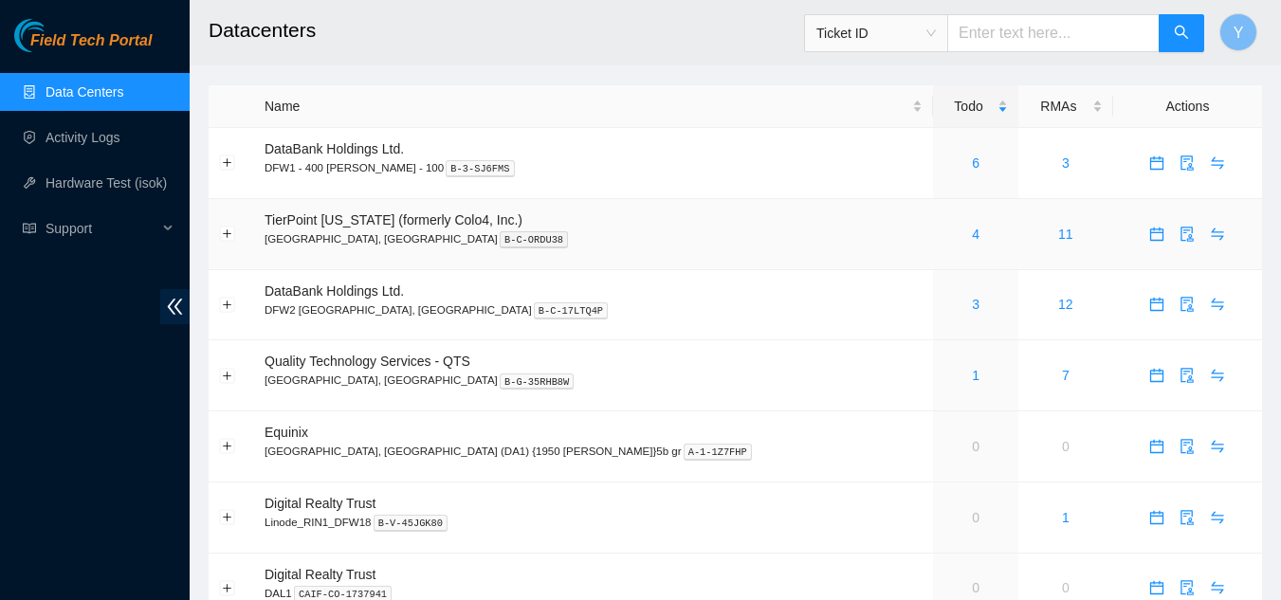
click at [944, 231] on div "4" at bounding box center [976, 234] width 64 height 21
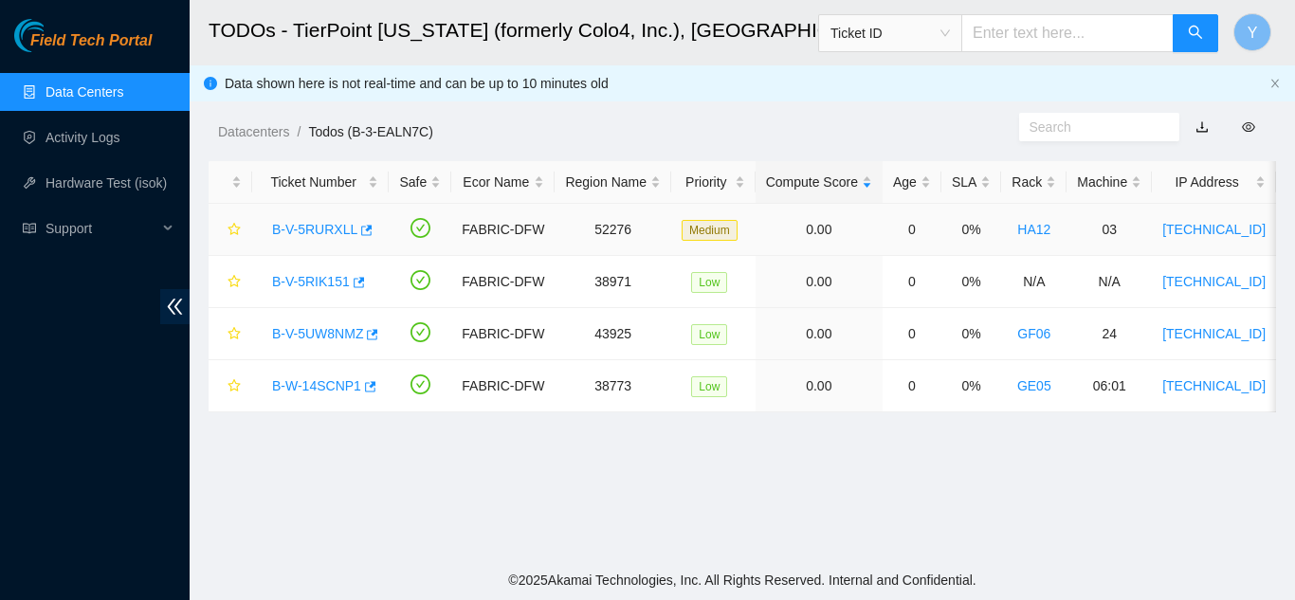
click at [302, 227] on link "B-V-5RURXLL" at bounding box center [314, 229] width 85 height 15
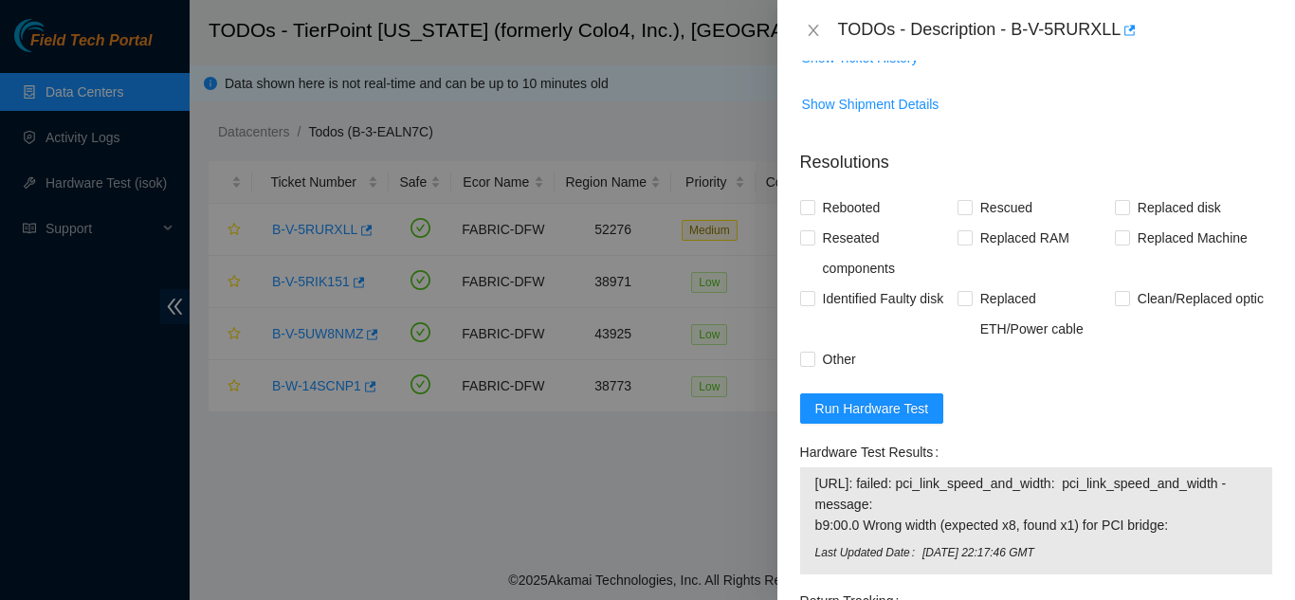
scroll to position [1517, 0]
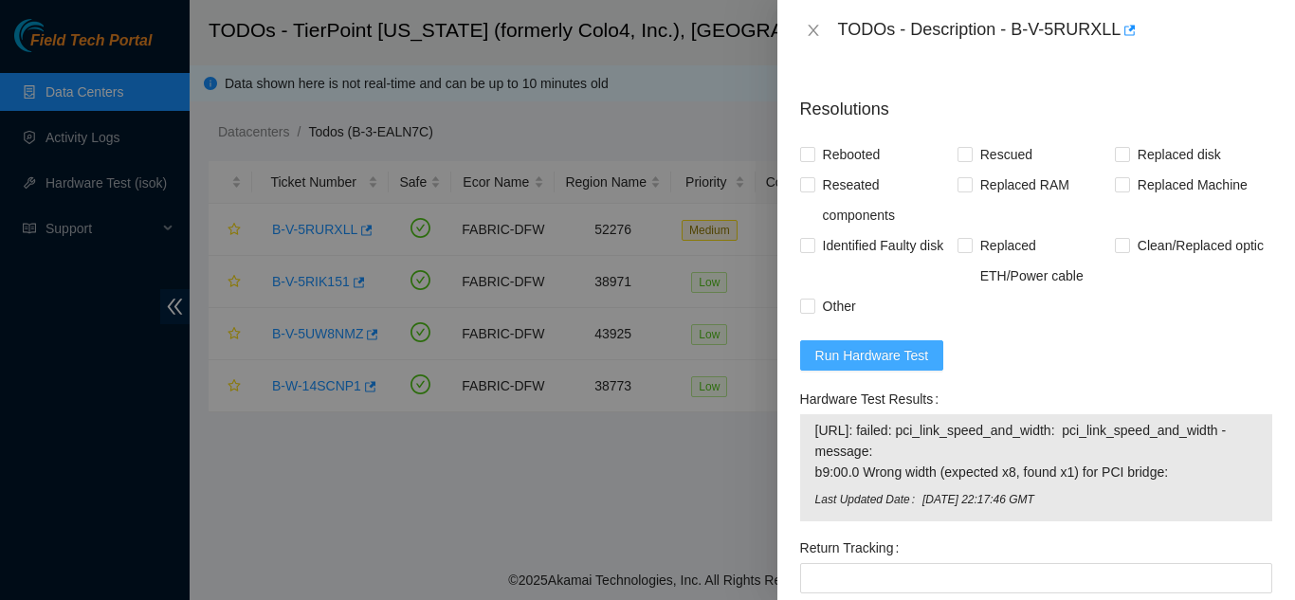
click at [863, 359] on span "Run Hardware Test" at bounding box center [872, 355] width 114 height 21
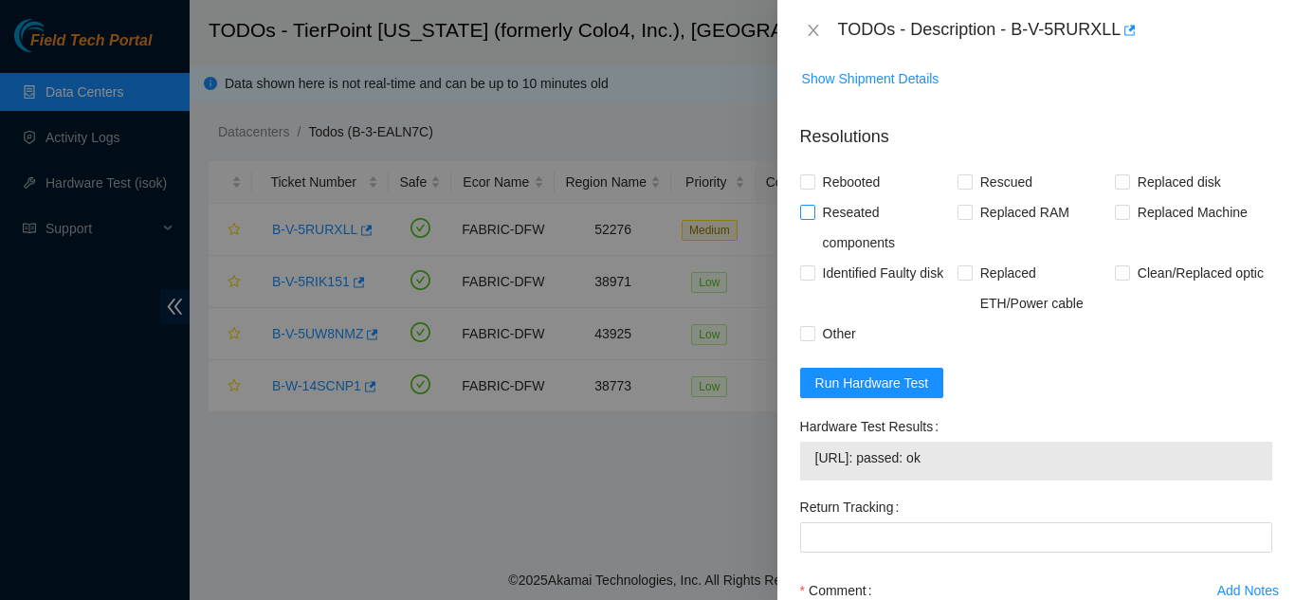
scroll to position [1488, 0]
click at [811, 188] on input "Rebooted" at bounding box center [806, 182] width 13 height 13
checkbox input "true"
click at [962, 184] on input "Rescued" at bounding box center [964, 182] width 13 height 13
checkbox input "true"
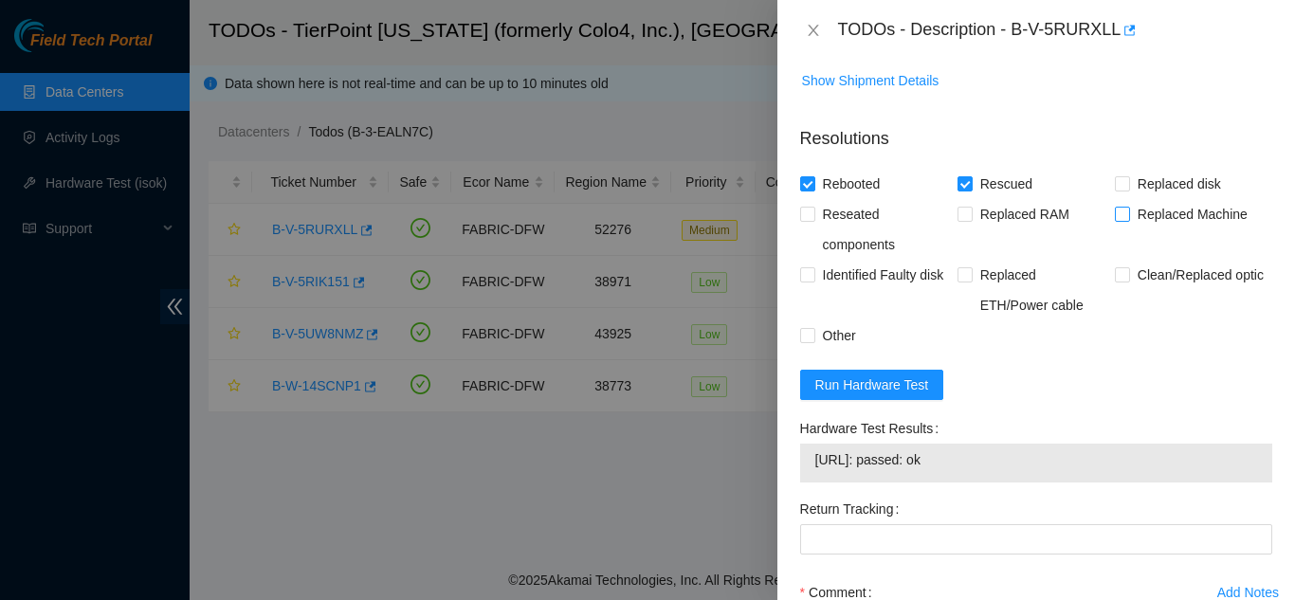
click at [1115, 214] on input "Replaced Machine" at bounding box center [1121, 213] width 13 height 13
checkbox input "true"
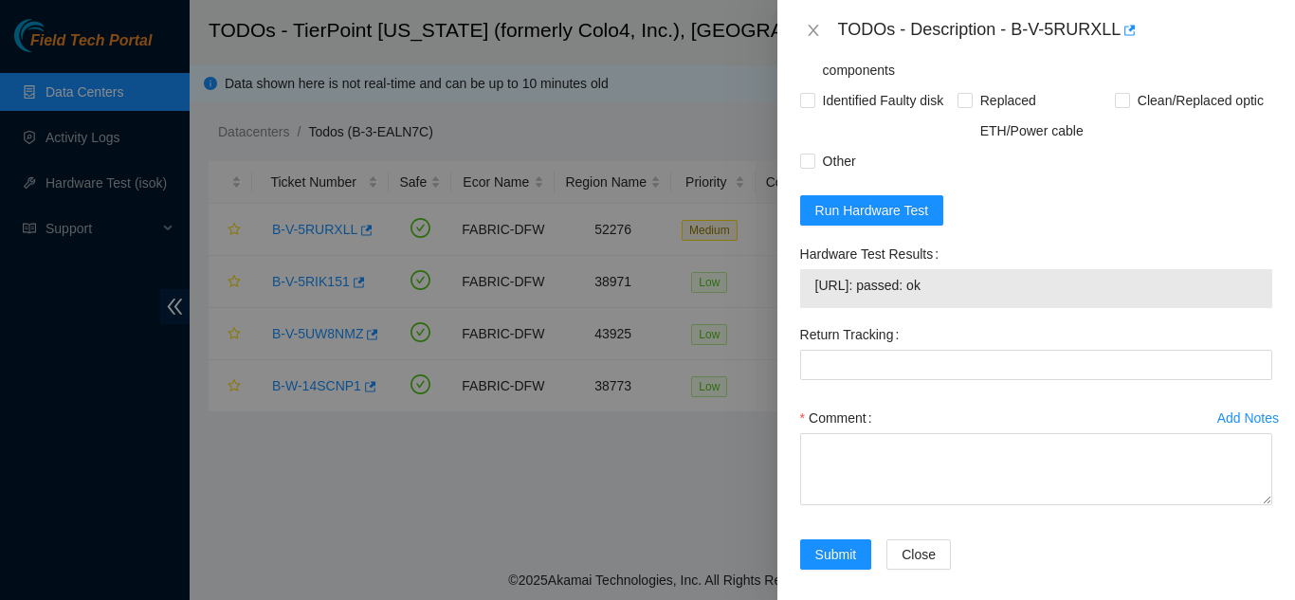
scroll to position [1677, 0]
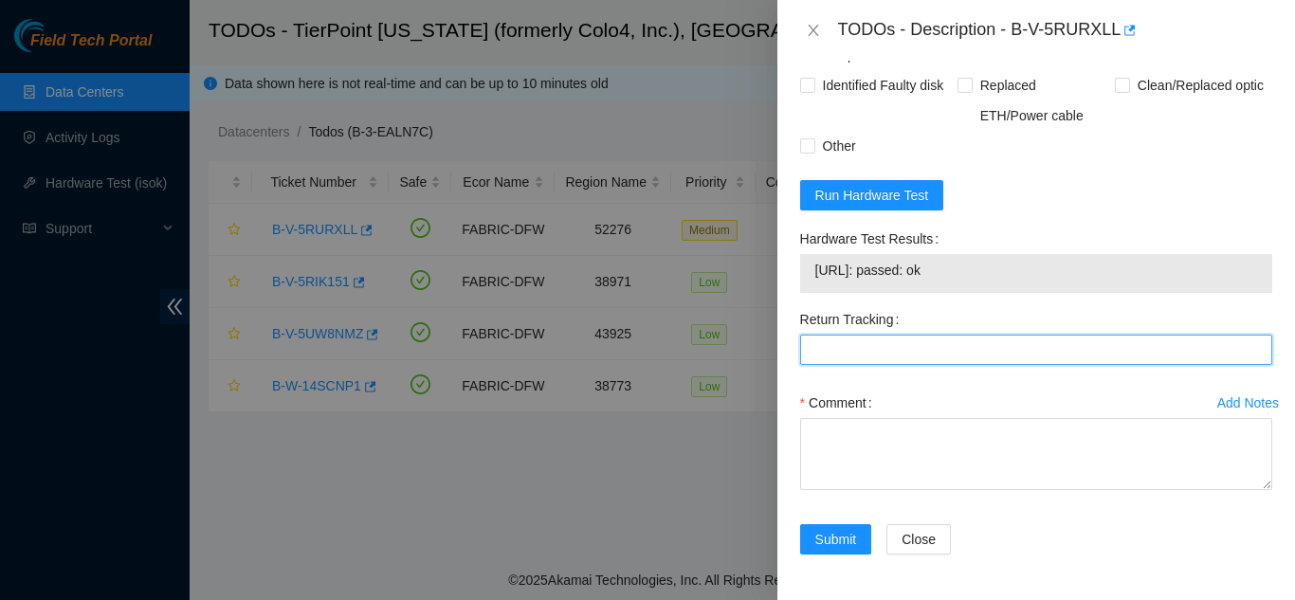
click at [873, 351] on Tracking "Return Tracking" at bounding box center [1036, 350] width 472 height 30
type Tracking "417328425355"
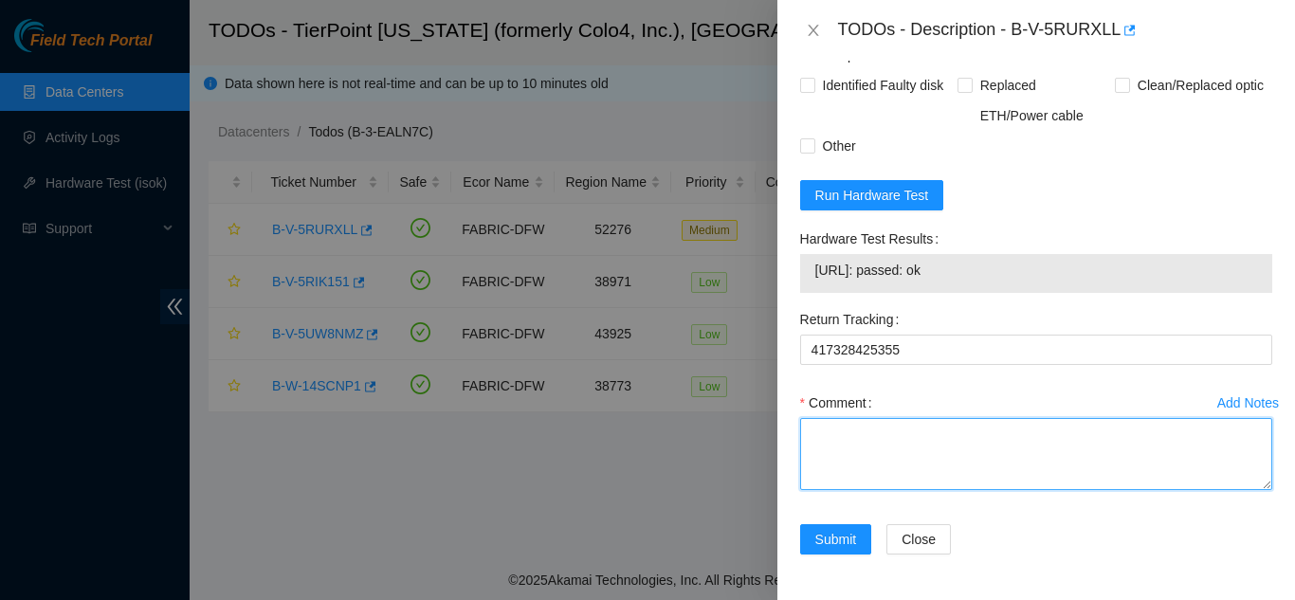
click at [839, 448] on textarea "Comment" at bounding box center [1036, 454] width 472 height 72
paste textarea "Shut down machine properly, located faulty disk and replaced with new disk (S/N…"
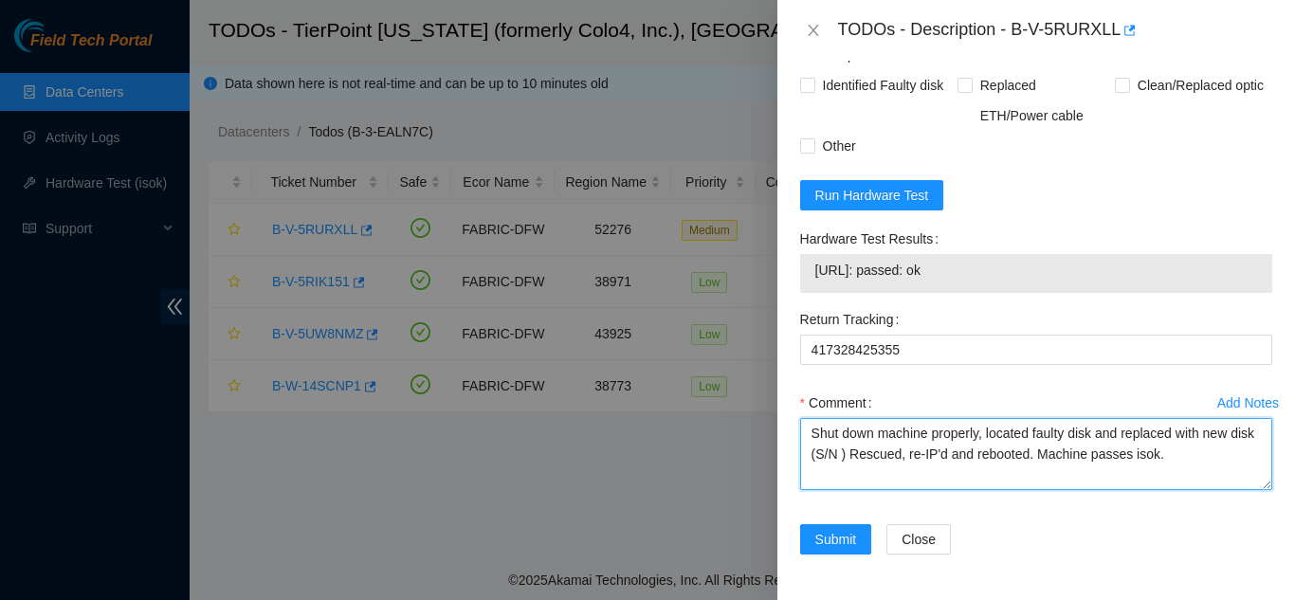
click at [869, 453] on textarea "Shut down machine properly, located faulty disk and replaced with new disk (S/N…" at bounding box center [1036, 454] width 472 height 72
paste textarea "CT-4201026-00099"
click at [1091, 434] on textarea "Shut down machine properly, located faulty disk and replaced with new disk (CT-…" at bounding box center [1036, 454] width 472 height 72
click at [864, 453] on textarea "Shut down machine properly, located faulty machine and replaced with new disk (…" at bounding box center [1036, 454] width 472 height 72
type textarea "Shut down machine properly, located faulty machine and replaced with new machin…"
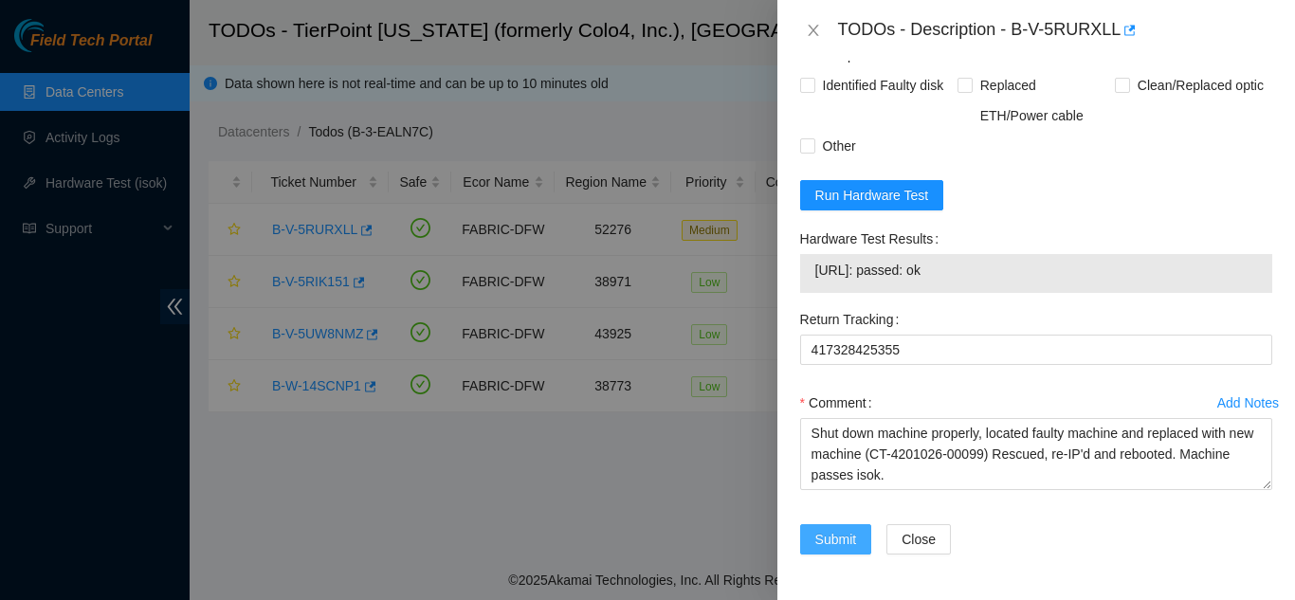
click at [841, 535] on span "Submit" at bounding box center [836, 539] width 42 height 21
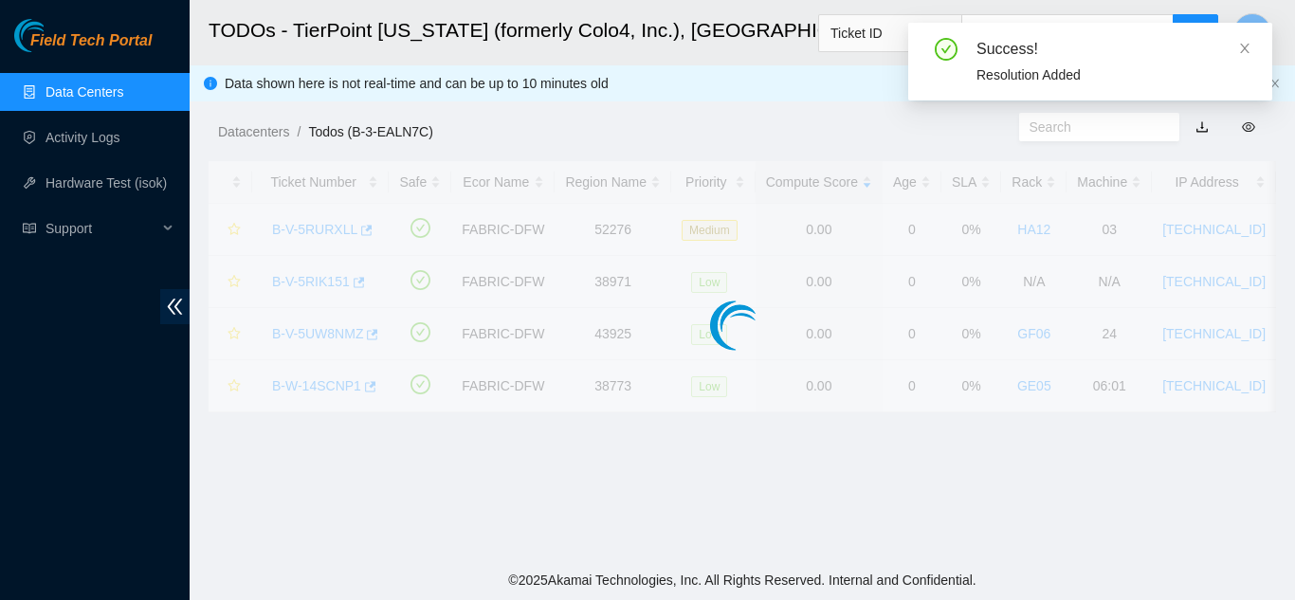
scroll to position [581, 0]
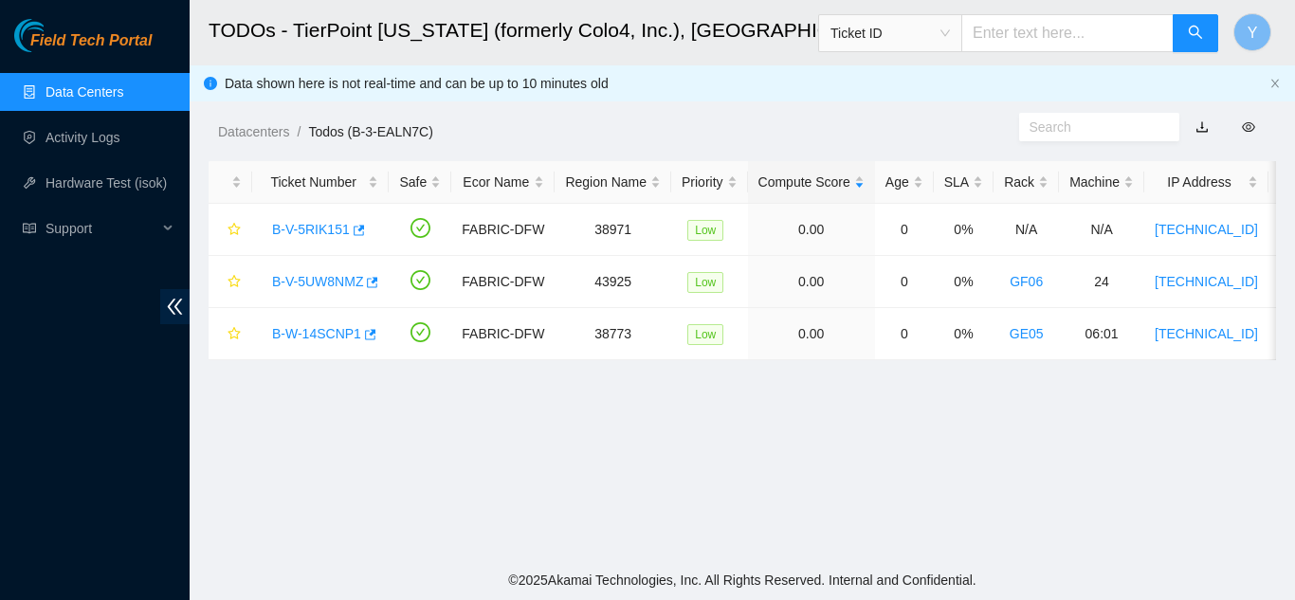
click at [107, 95] on link "Data Centers" at bounding box center [85, 91] width 78 height 15
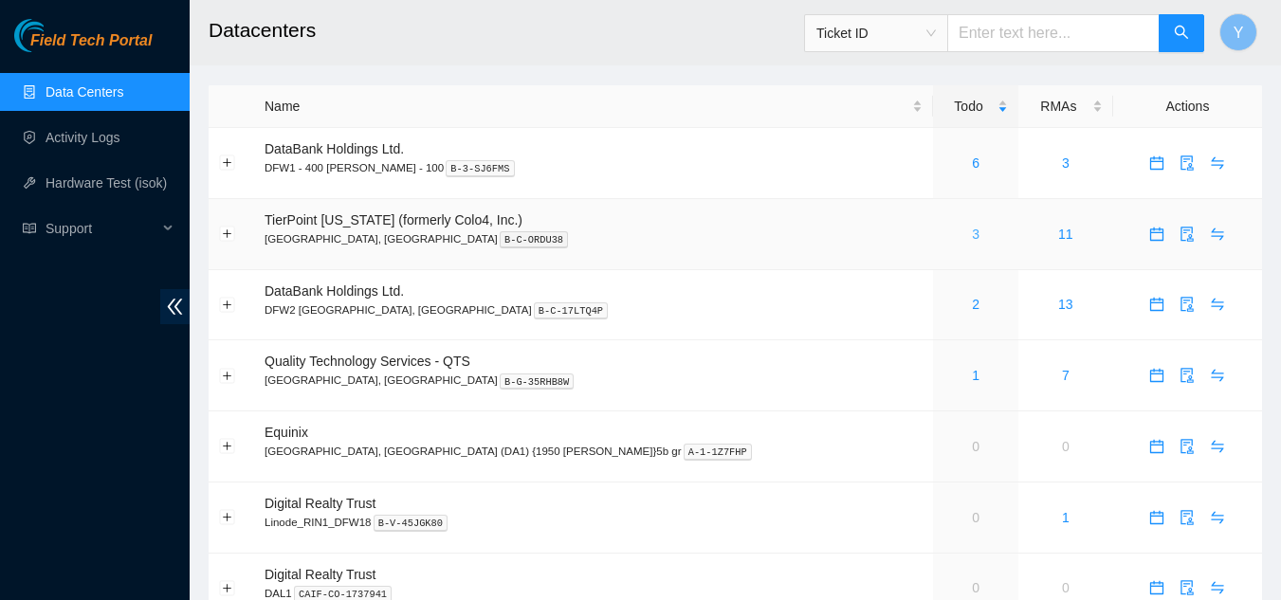
click at [972, 236] on link "3" at bounding box center [976, 234] width 8 height 15
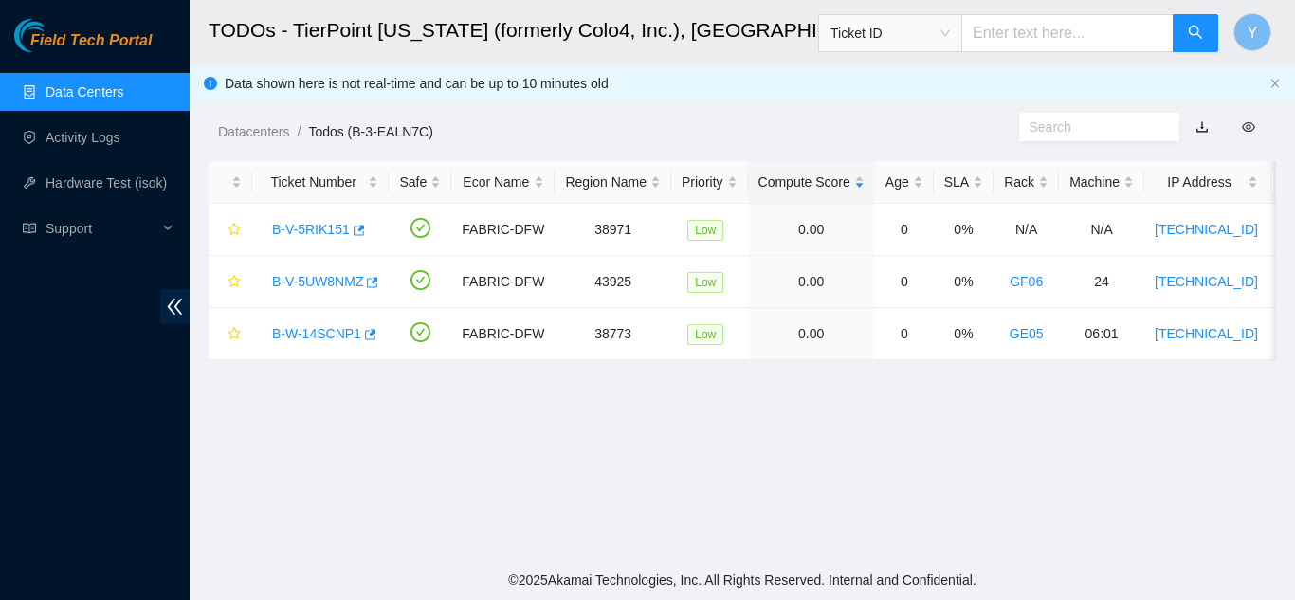
click at [102, 100] on link "Data Centers" at bounding box center [85, 91] width 78 height 15
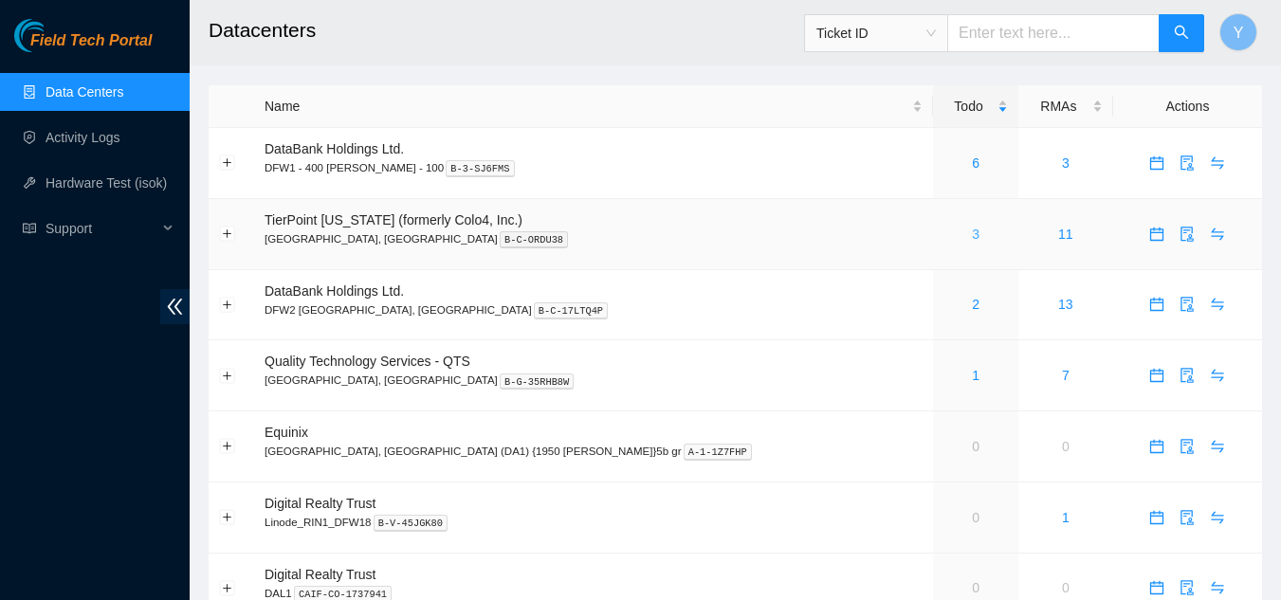
click at [972, 234] on link "3" at bounding box center [976, 234] width 8 height 15
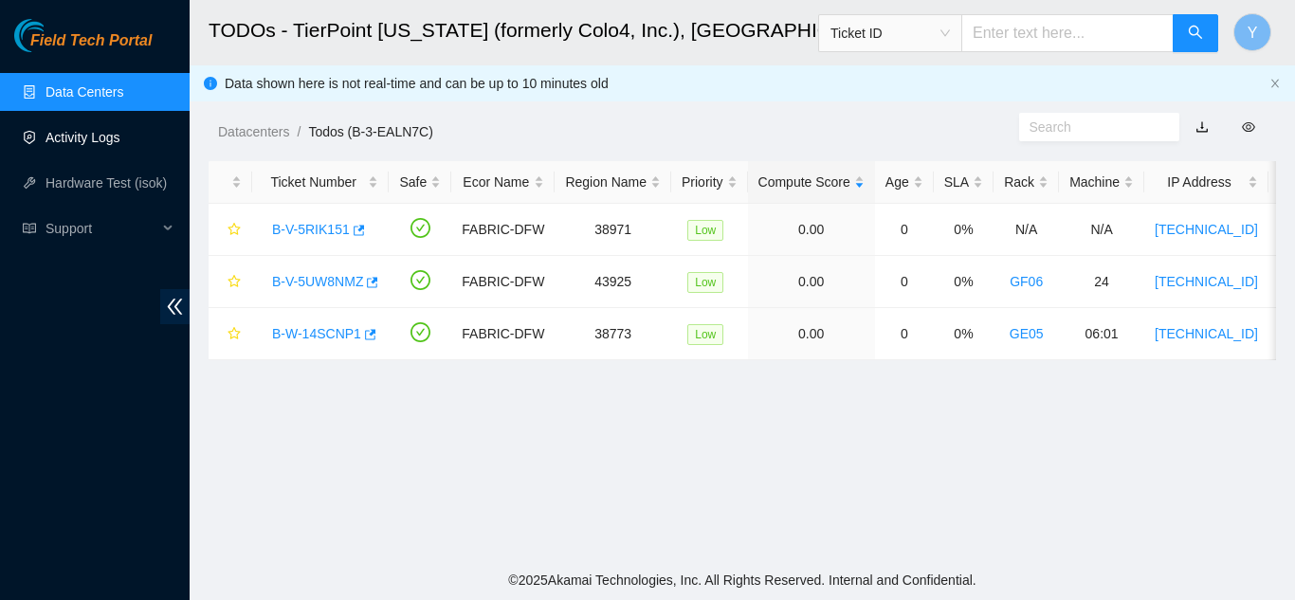
click at [101, 138] on link "Activity Logs" at bounding box center [83, 137] width 75 height 15
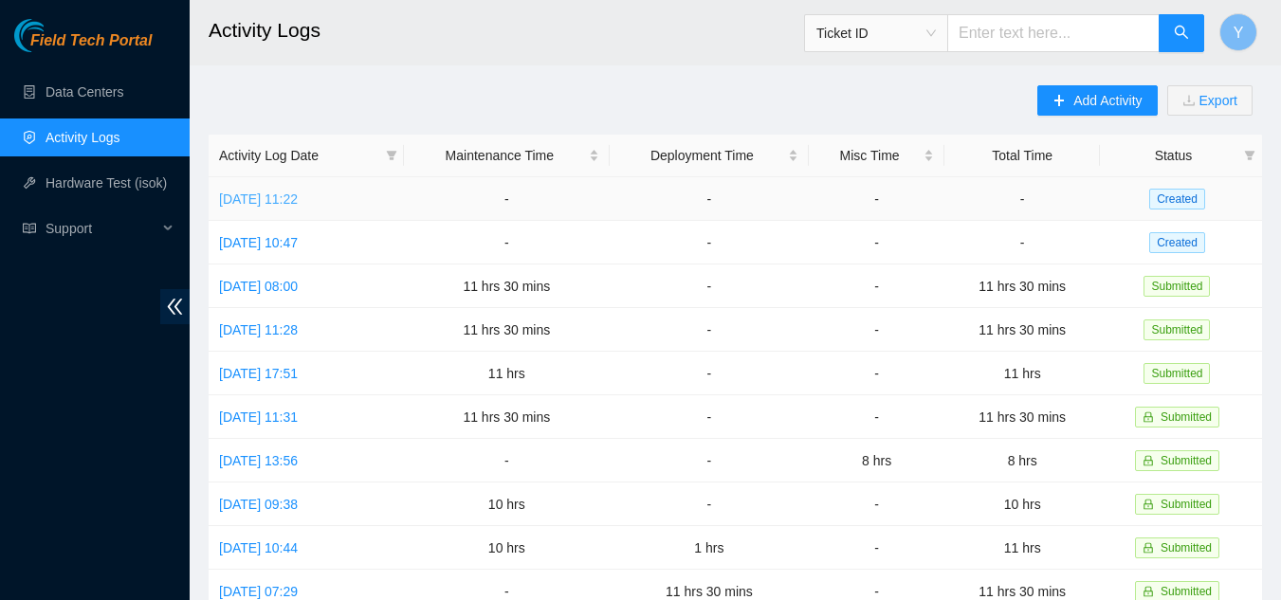
click at [266, 199] on link "Tue, 09 Sep 2025 11:22" at bounding box center [258, 199] width 79 height 15
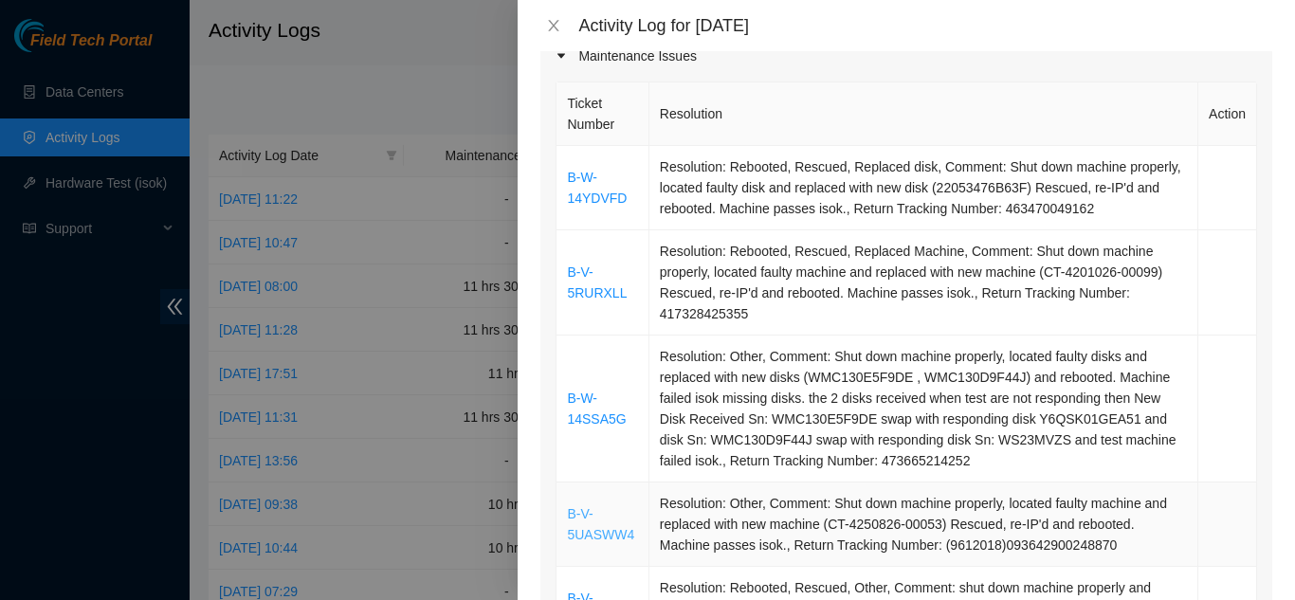
scroll to position [284, 0]
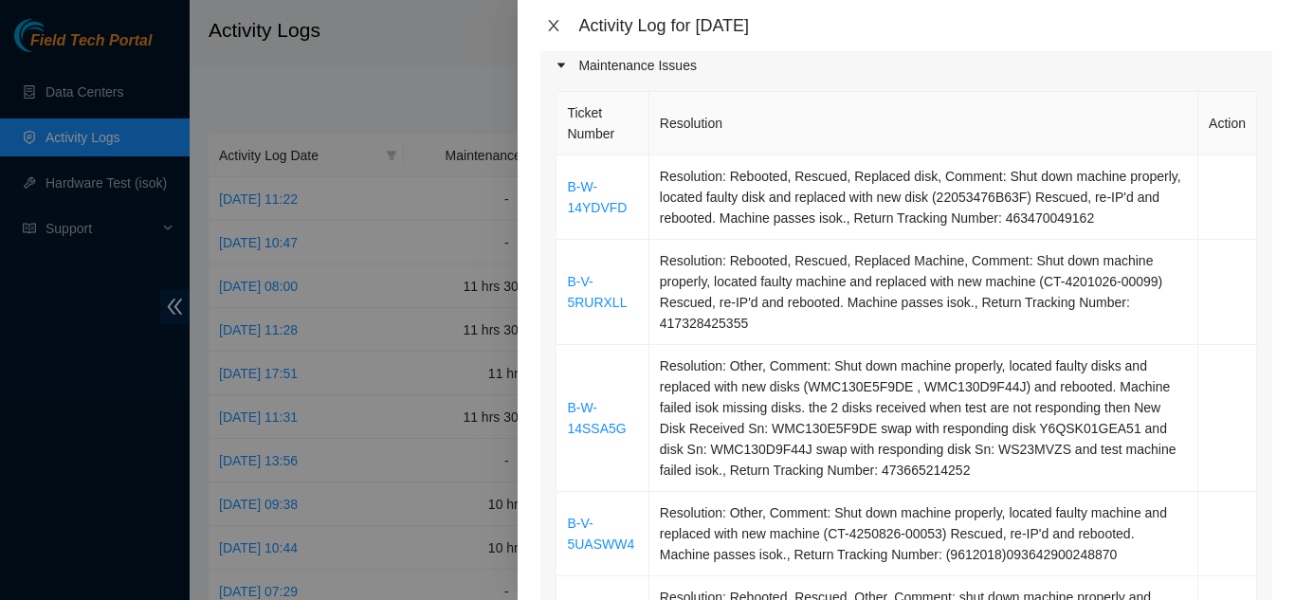
click at [553, 26] on icon "close" at bounding box center [553, 25] width 15 height 15
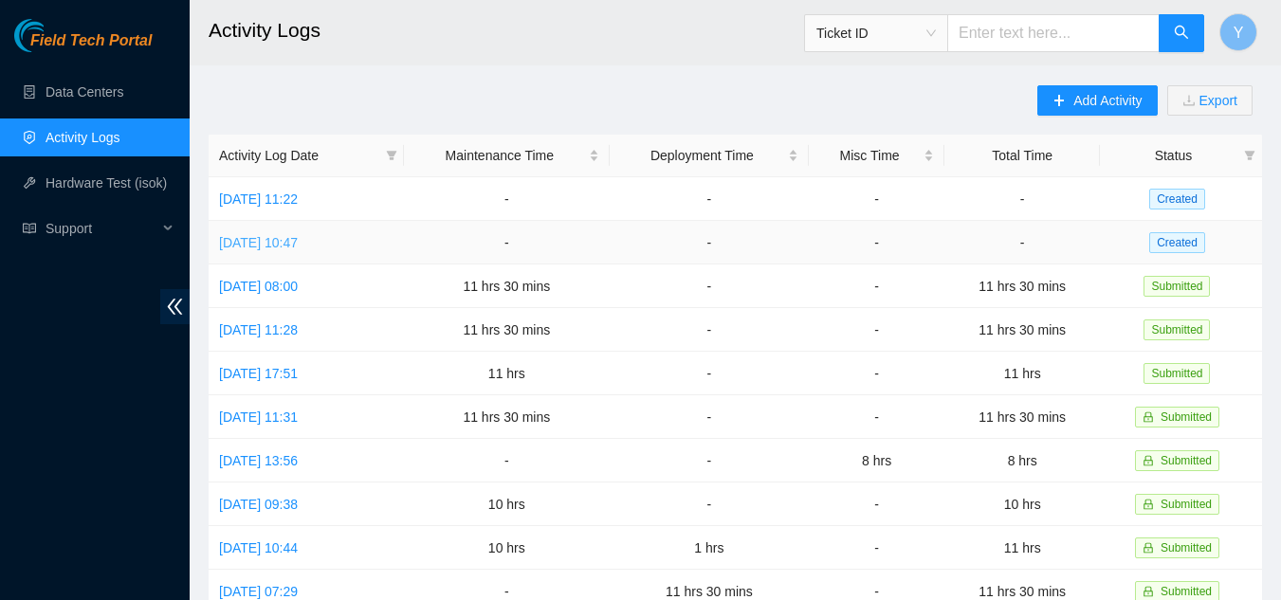
click at [298, 236] on link "Mon, 08 Sep 2025 10:47" at bounding box center [258, 242] width 79 height 15
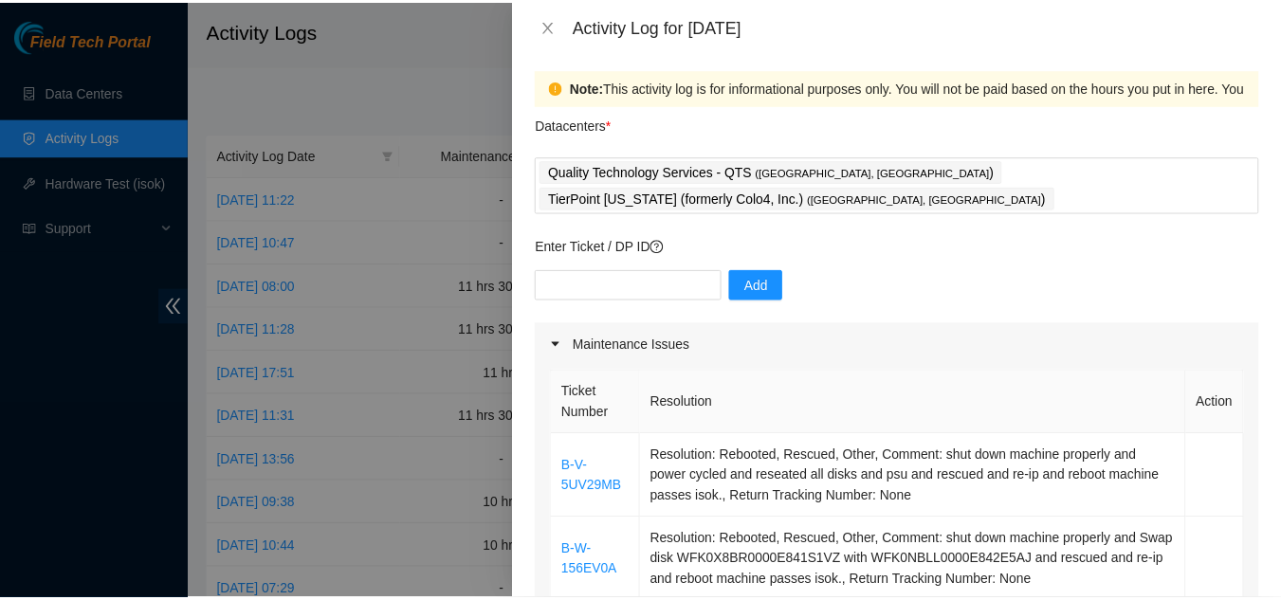
scroll to position [0, 0]
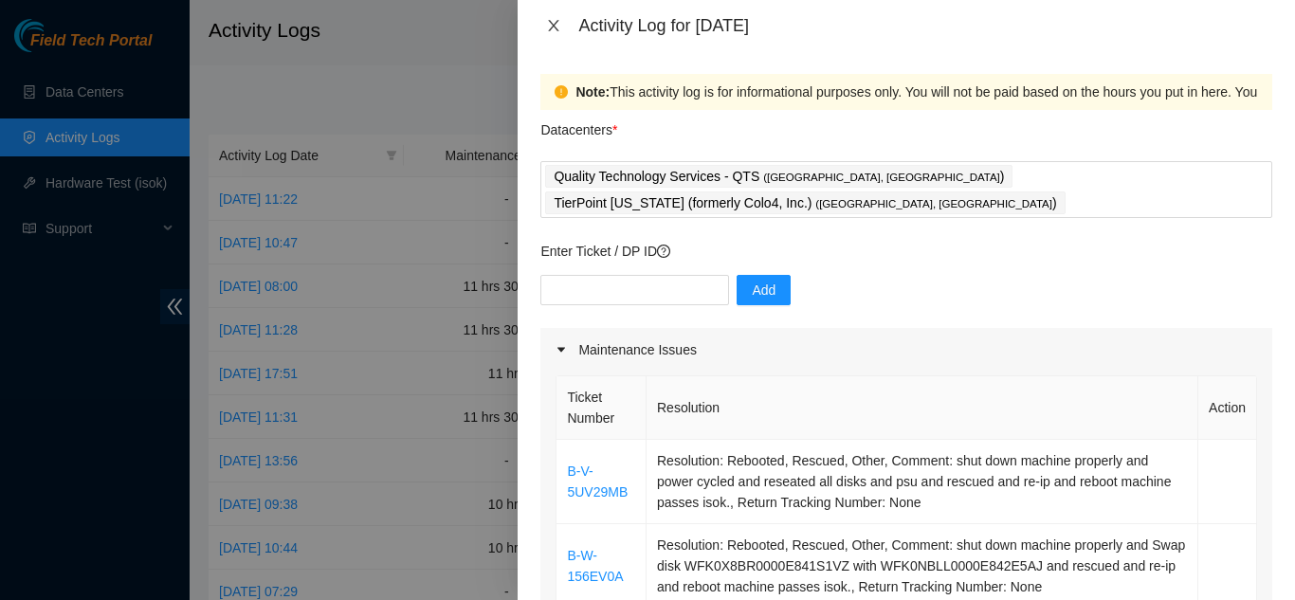
click at [553, 26] on icon "close" at bounding box center [553, 25] width 15 height 15
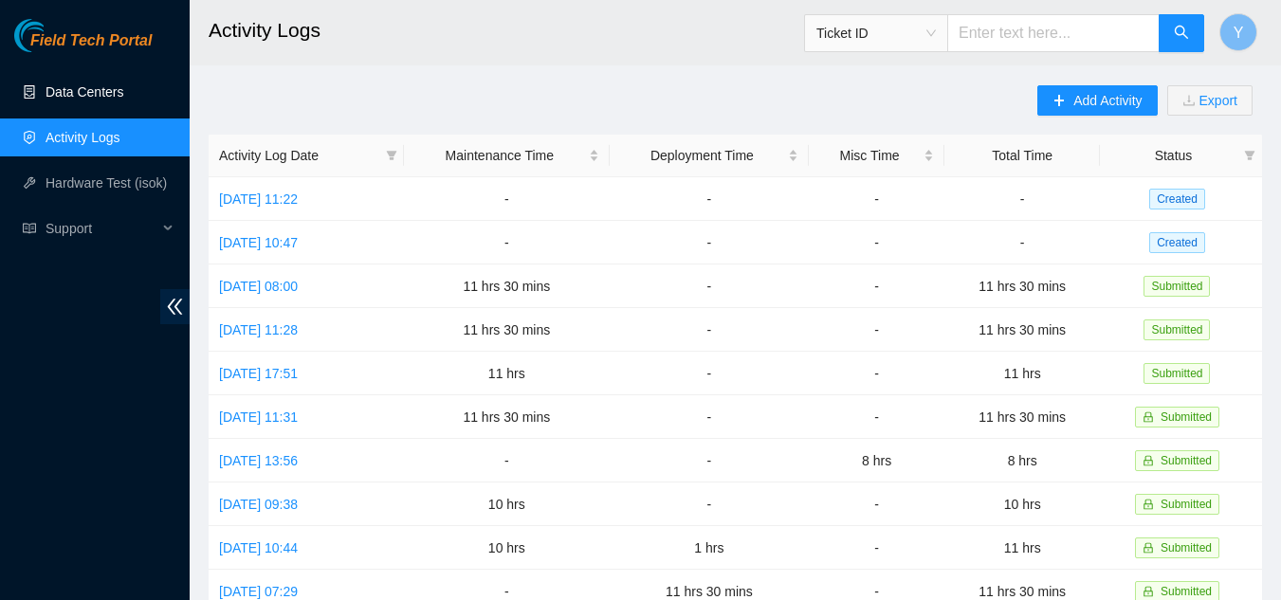
click at [101, 97] on link "Data Centers" at bounding box center [85, 91] width 78 height 15
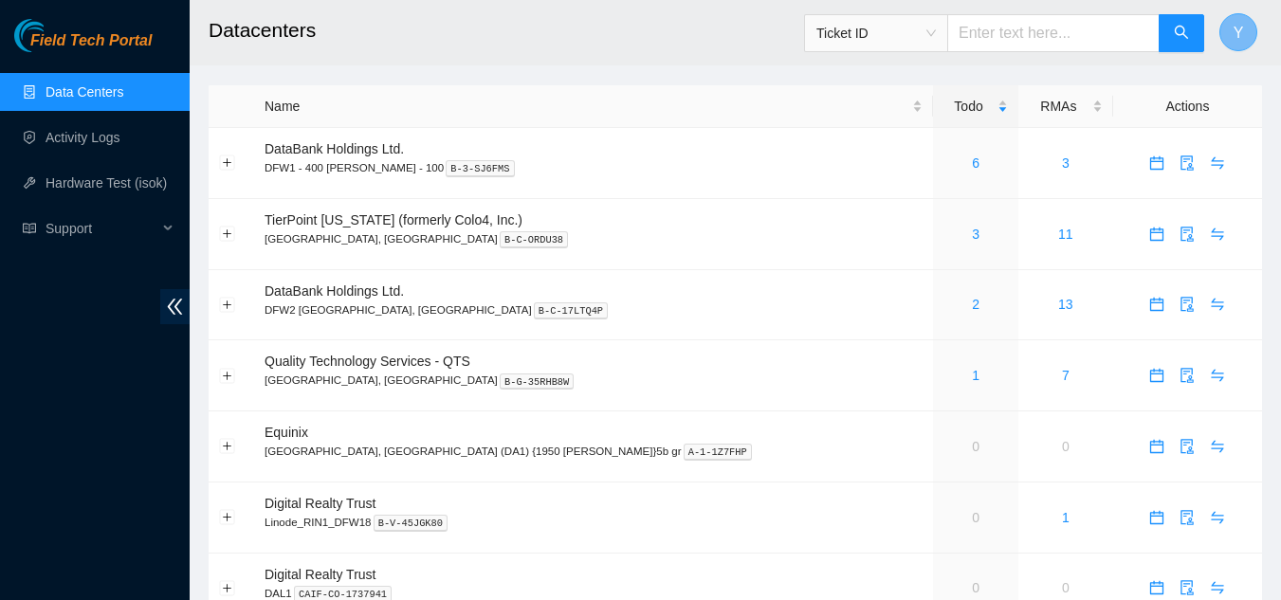
click at [1245, 27] on button "Y" at bounding box center [1238, 32] width 38 height 38
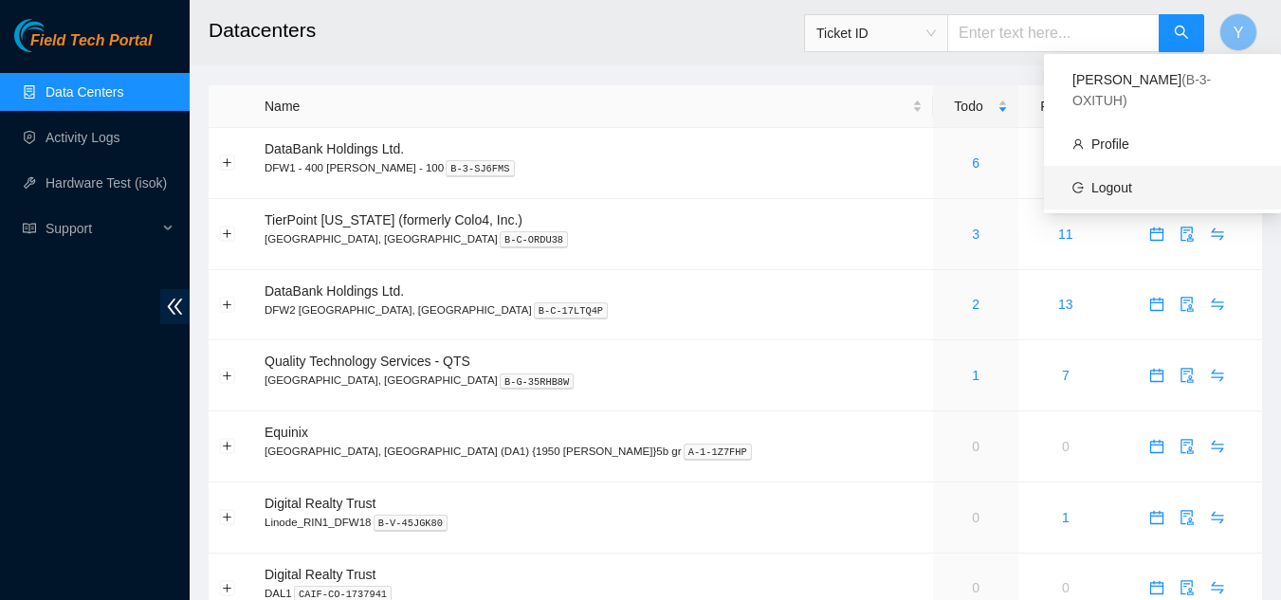
click at [1132, 180] on link "Logout" at bounding box center [1111, 187] width 41 height 15
